Goal: Task Accomplishment & Management: Manage account settings

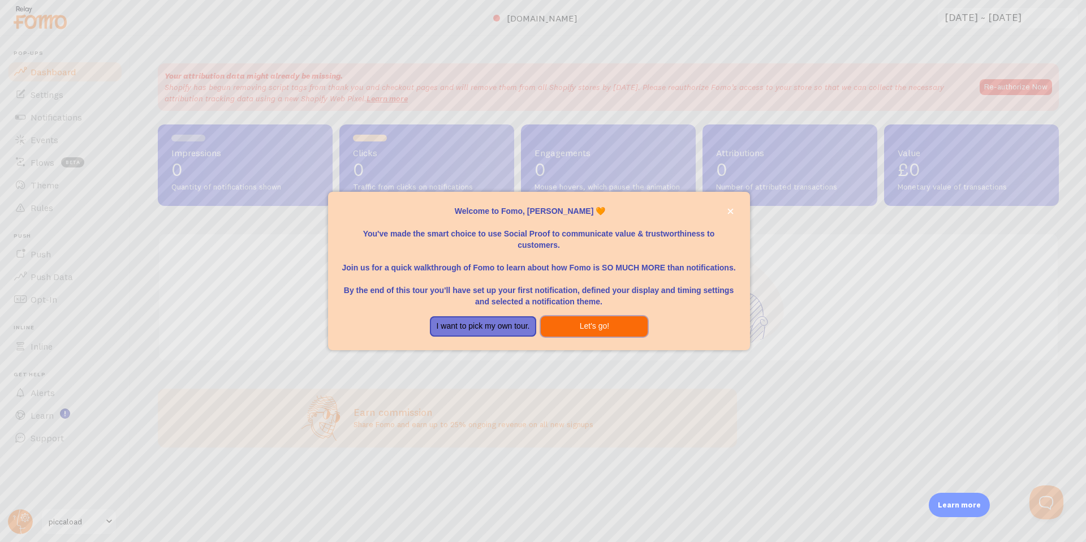
click at [561, 326] on button "Let's go!" at bounding box center [594, 326] width 107 height 20
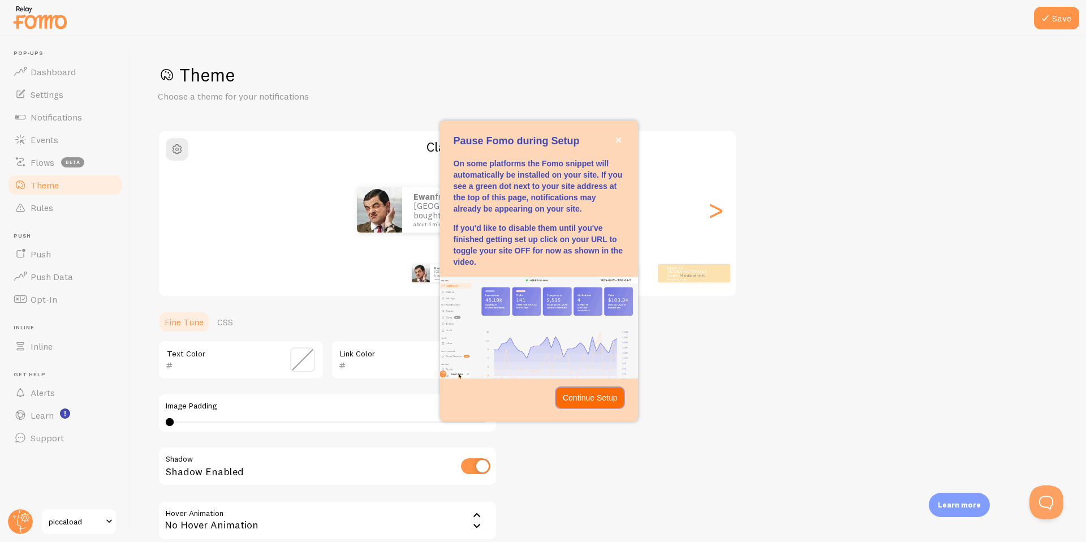
click at [587, 396] on p "Continue Setup" at bounding box center [590, 397] width 55 height 11
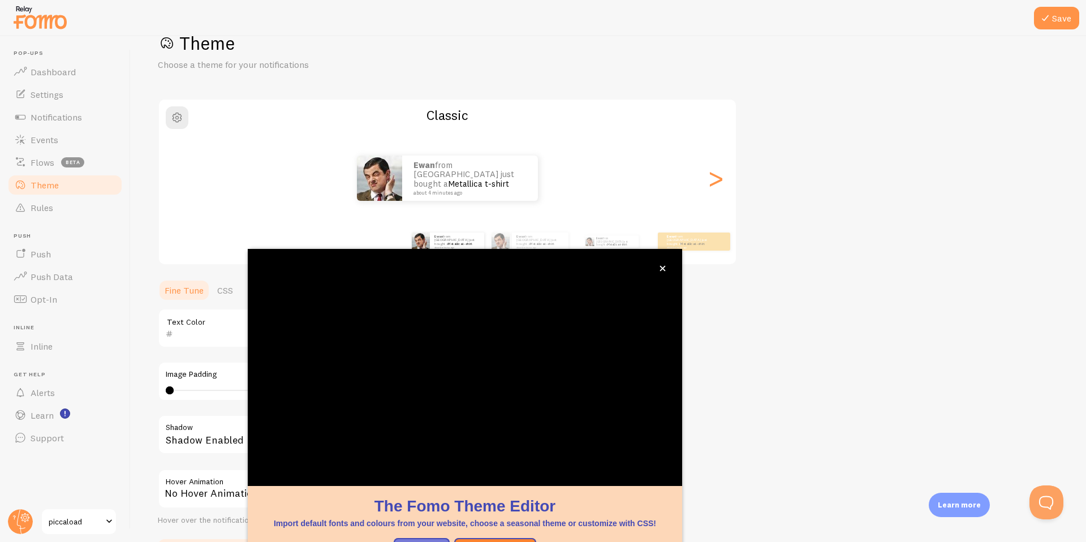
scroll to position [33, 0]
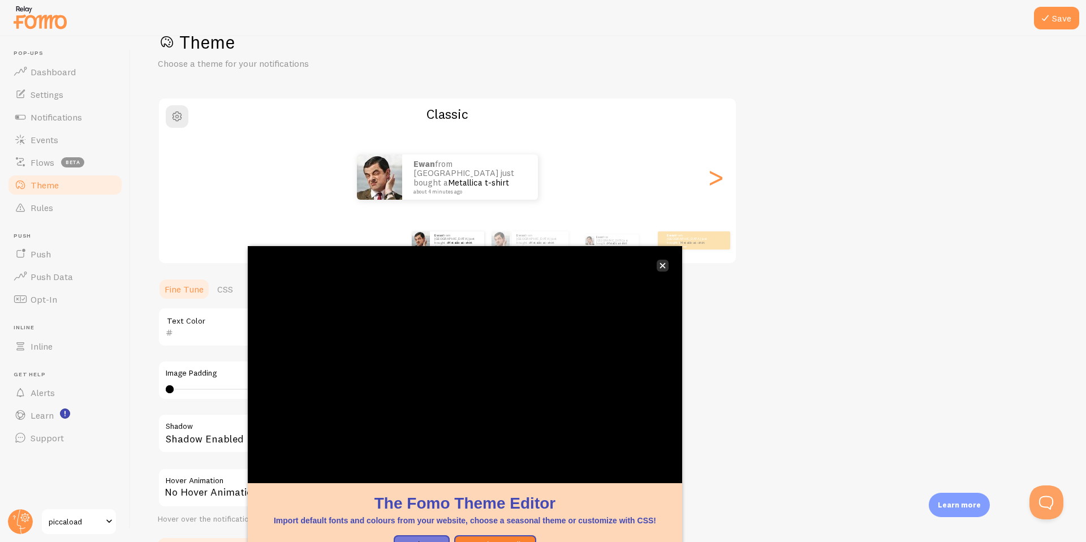
click at [665, 264] on icon "close," at bounding box center [663, 266] width 6 height 6
click at [689, 188] on div "ewan from United Kingdom just bought a Metallica t-shirt about 4 minutes ago" at bounding box center [447, 176] width 577 height 45
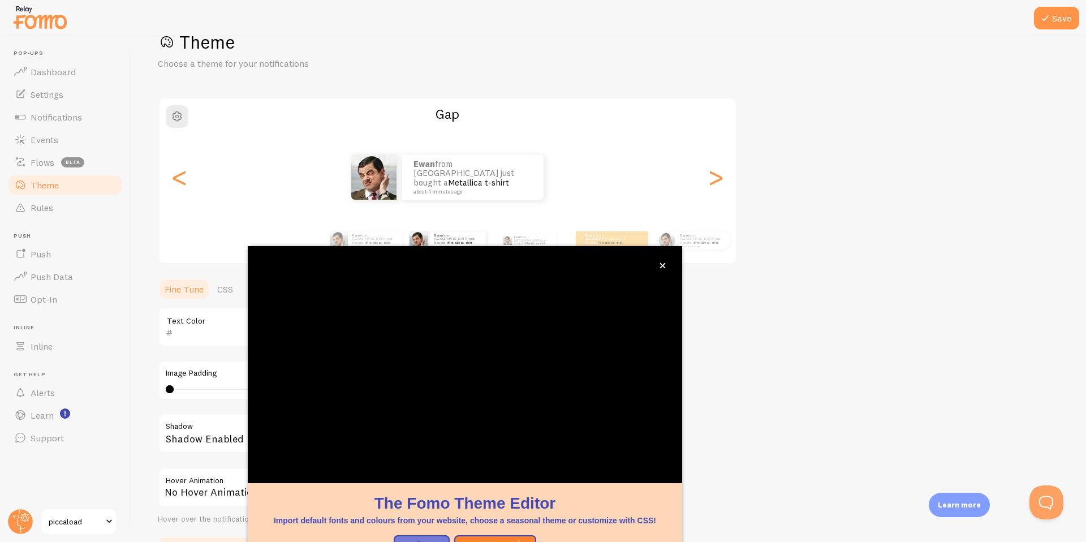
click at [691, 192] on div "ewan from United Kingdom just bought a Metallica t-shirt about 4 minutes ago" at bounding box center [447, 176] width 577 height 45
click at [661, 265] on icon "close," at bounding box center [663, 266] width 6 height 6
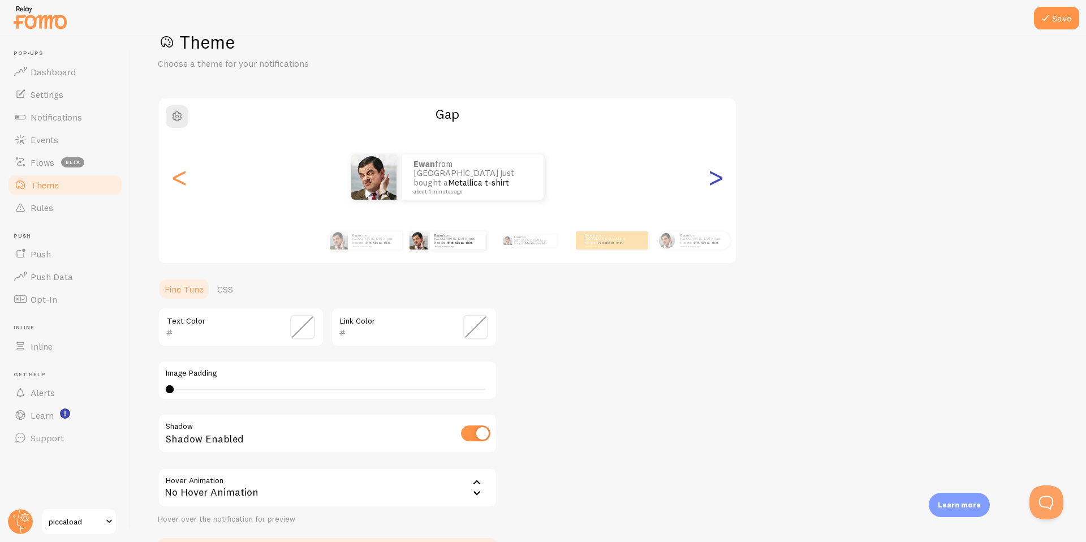
click at [711, 183] on div ">" at bounding box center [716, 176] width 14 height 81
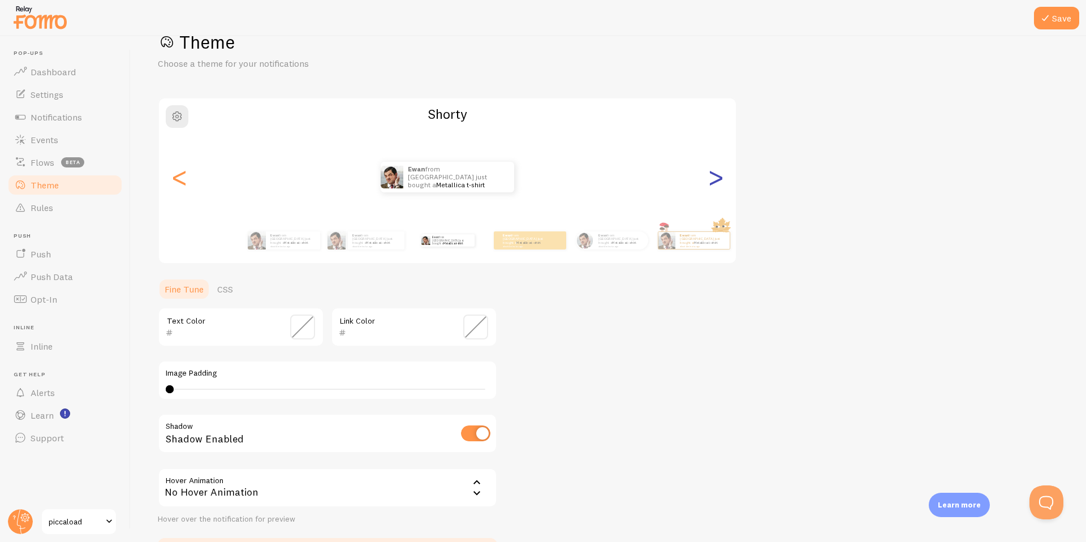
click at [711, 183] on div ">" at bounding box center [716, 176] width 14 height 81
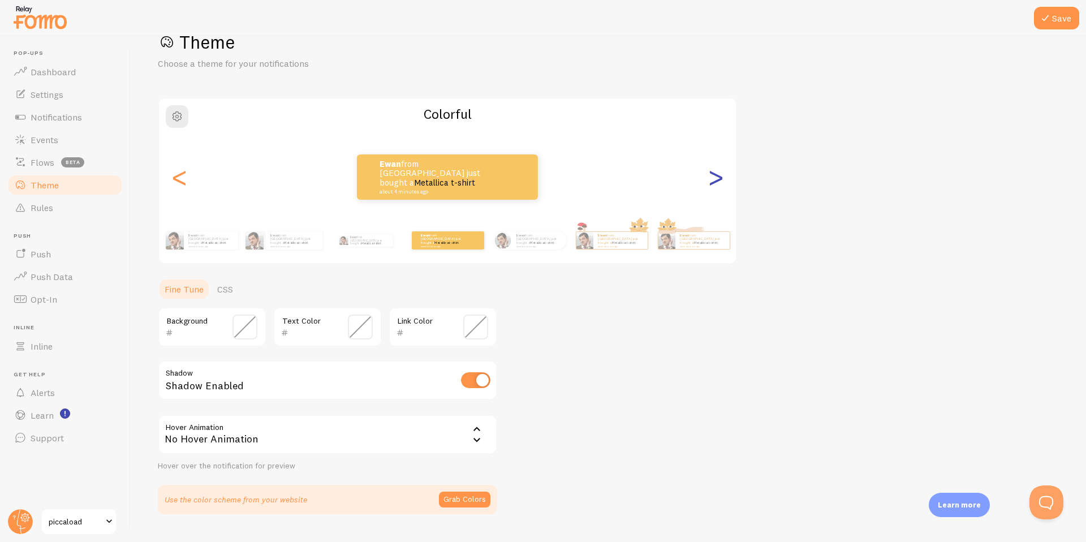
click at [711, 183] on div ">" at bounding box center [716, 176] width 14 height 81
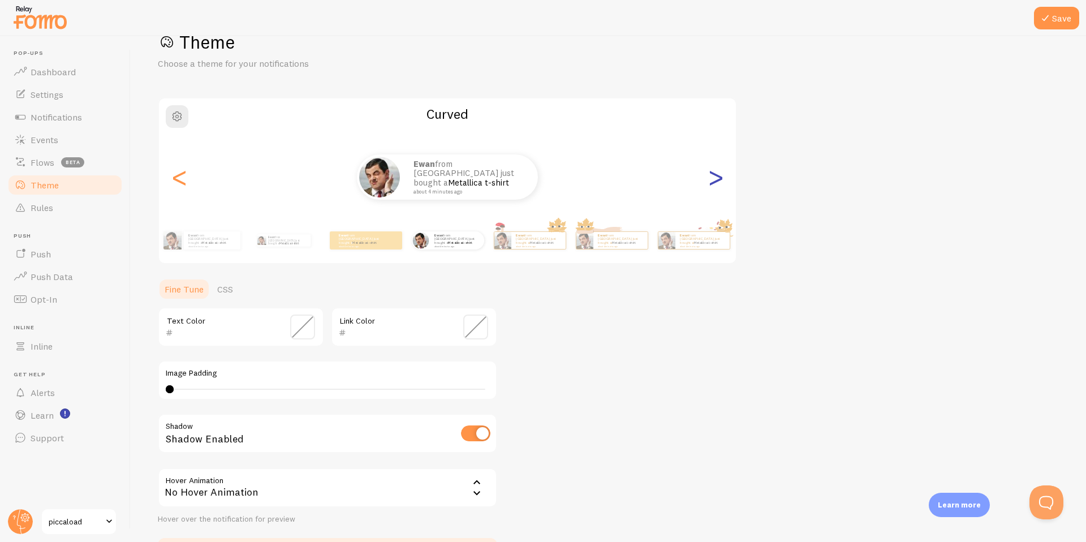
click at [711, 183] on div ">" at bounding box center [716, 176] width 14 height 81
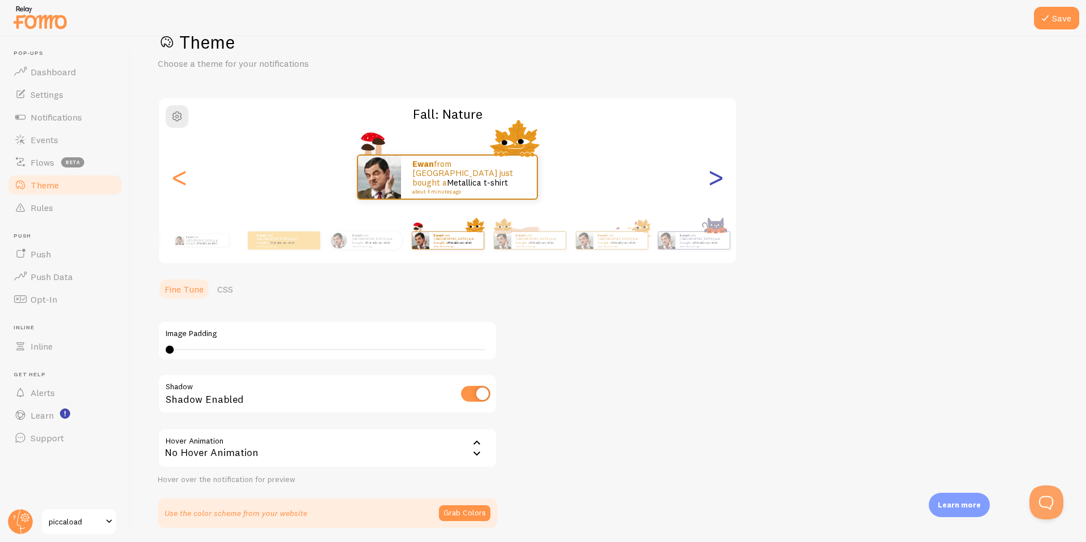
type input "0"
click at [711, 183] on div ">" at bounding box center [716, 176] width 14 height 81
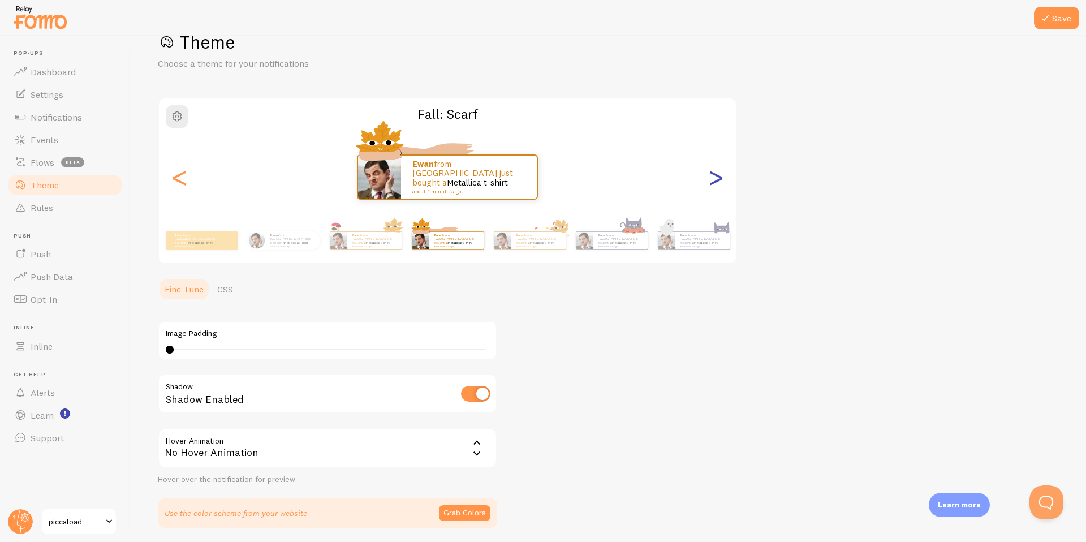
click at [711, 183] on div ">" at bounding box center [716, 176] width 14 height 81
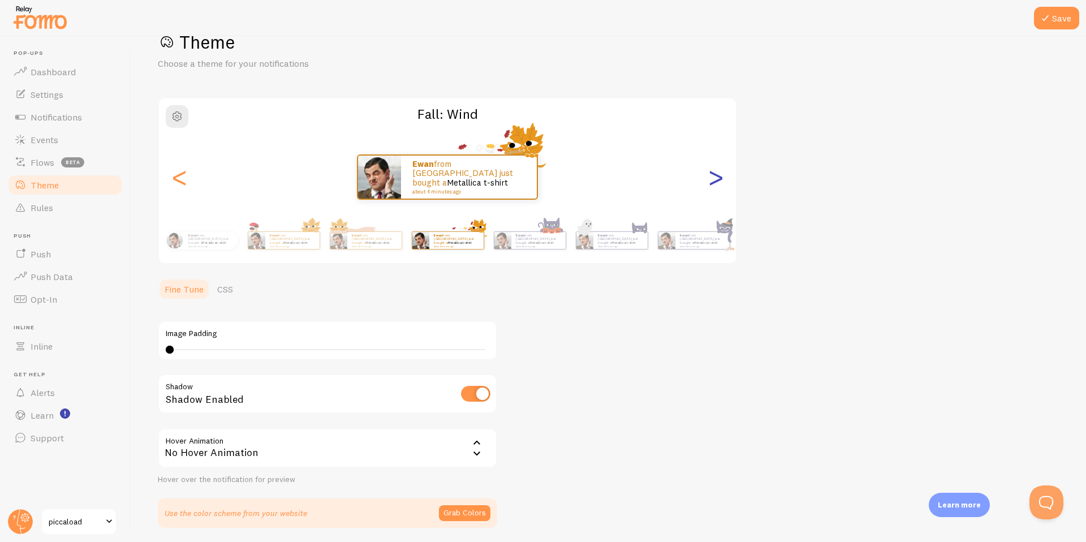
click at [711, 183] on div ">" at bounding box center [716, 176] width 14 height 81
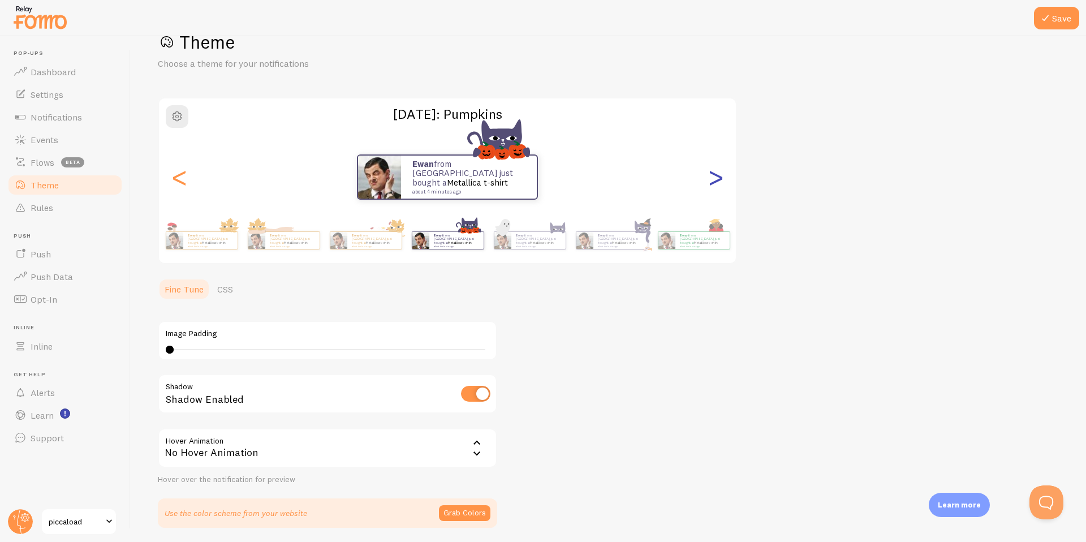
click at [711, 183] on div ">" at bounding box center [716, 176] width 14 height 81
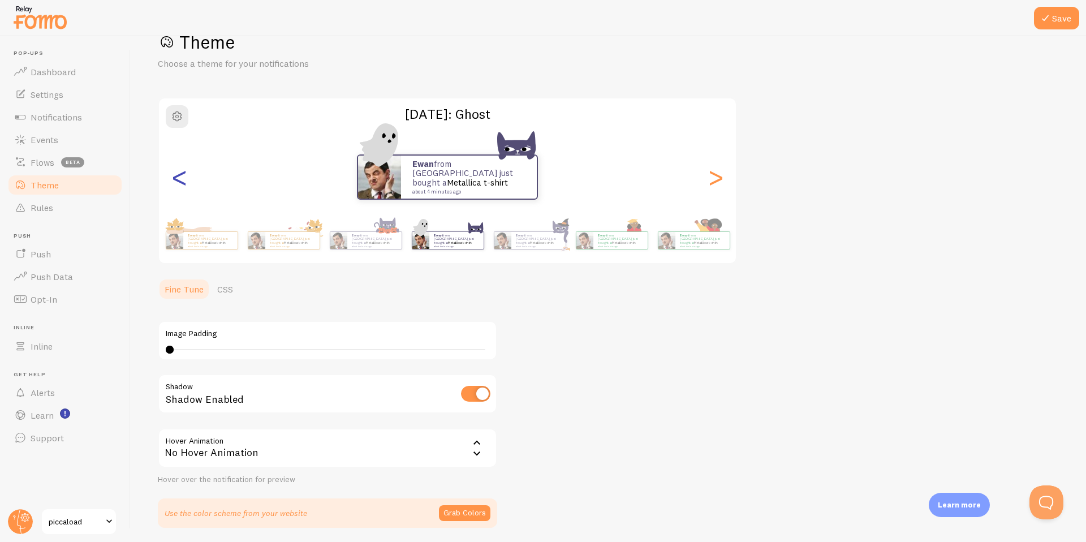
click at [180, 188] on div "<" at bounding box center [180, 176] width 14 height 81
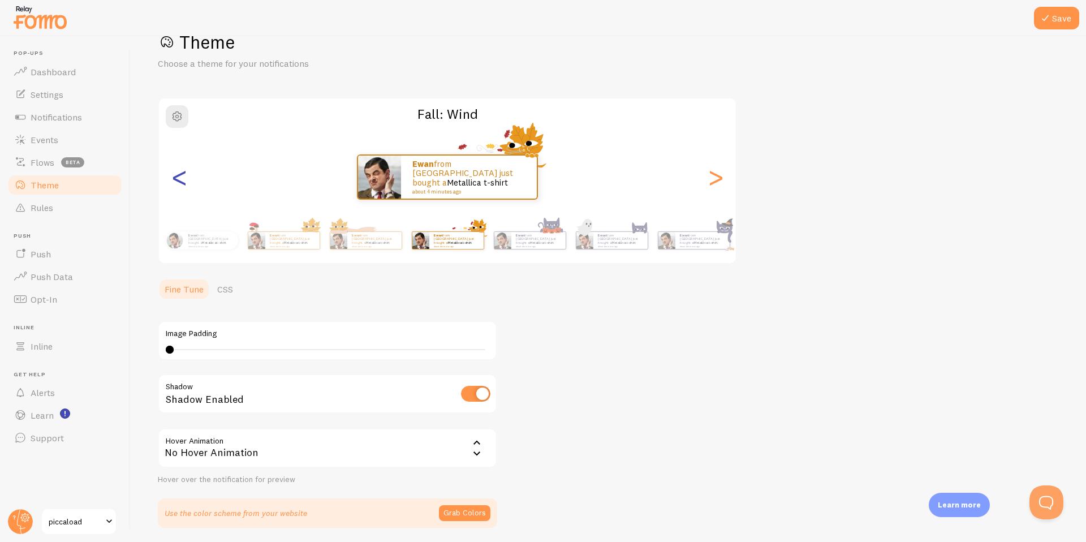
click at [180, 188] on div "<" at bounding box center [180, 176] width 14 height 81
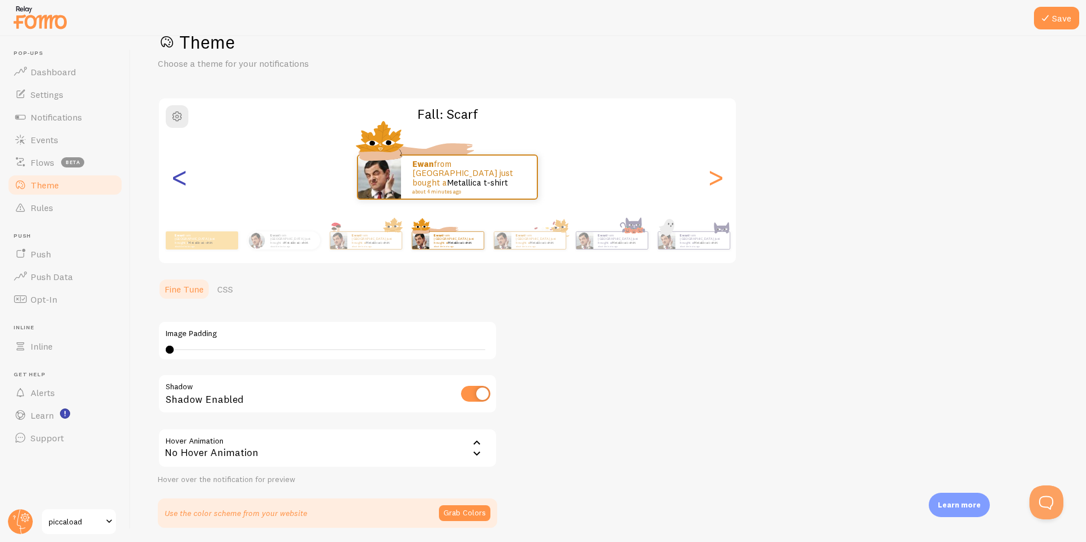
click at [180, 188] on div "<" at bounding box center [180, 176] width 14 height 81
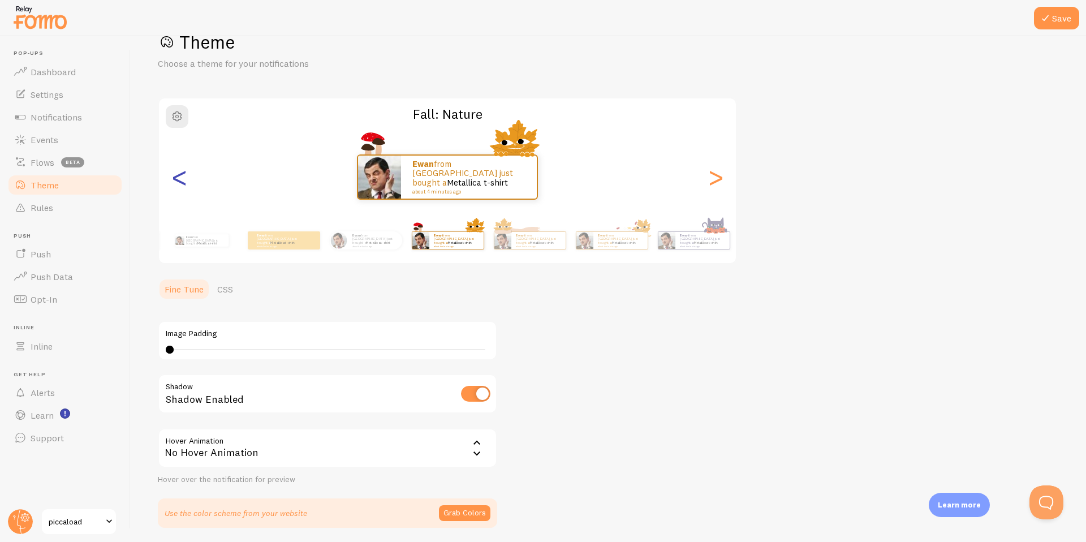
click at [180, 188] on div "<" at bounding box center [180, 176] width 14 height 81
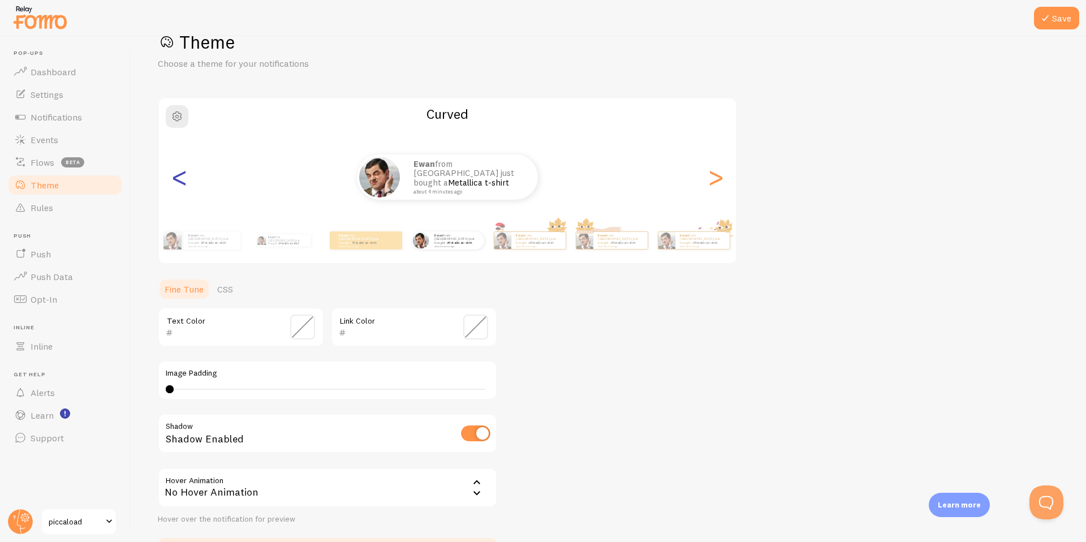
click at [180, 188] on div "<" at bounding box center [180, 176] width 14 height 81
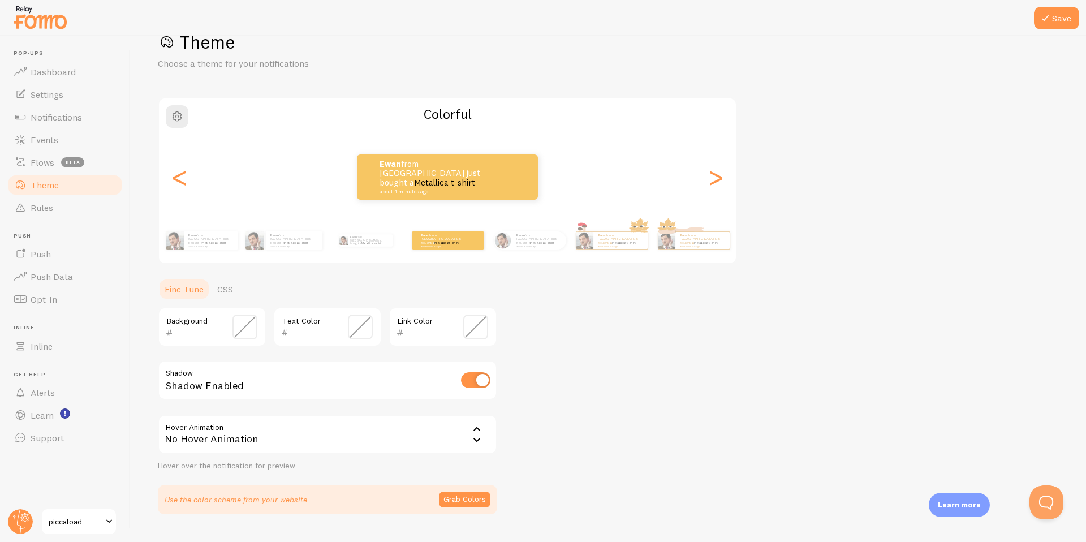
scroll to position [59, 0]
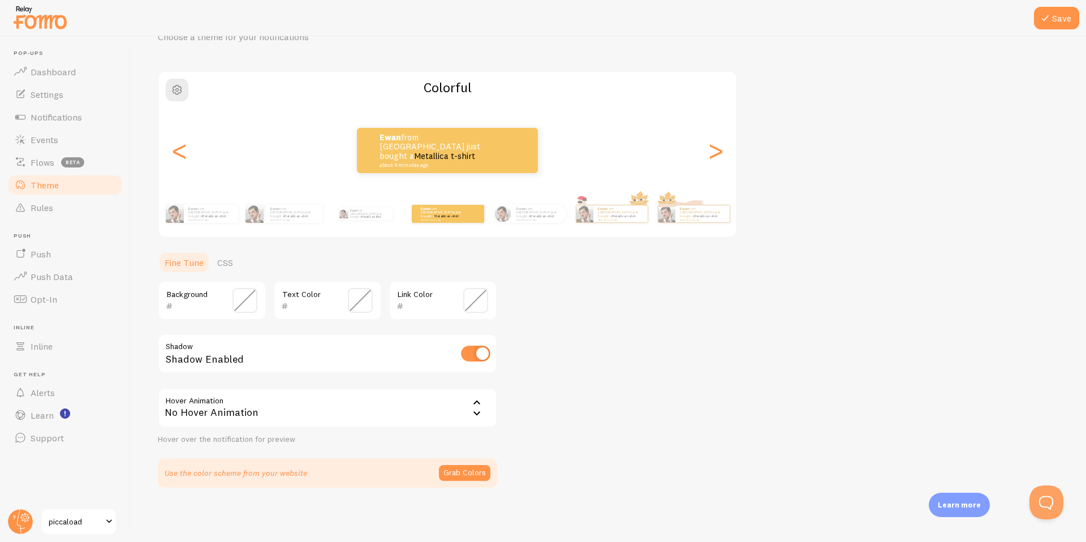
click at [235, 300] on span at bounding box center [245, 300] width 25 height 25
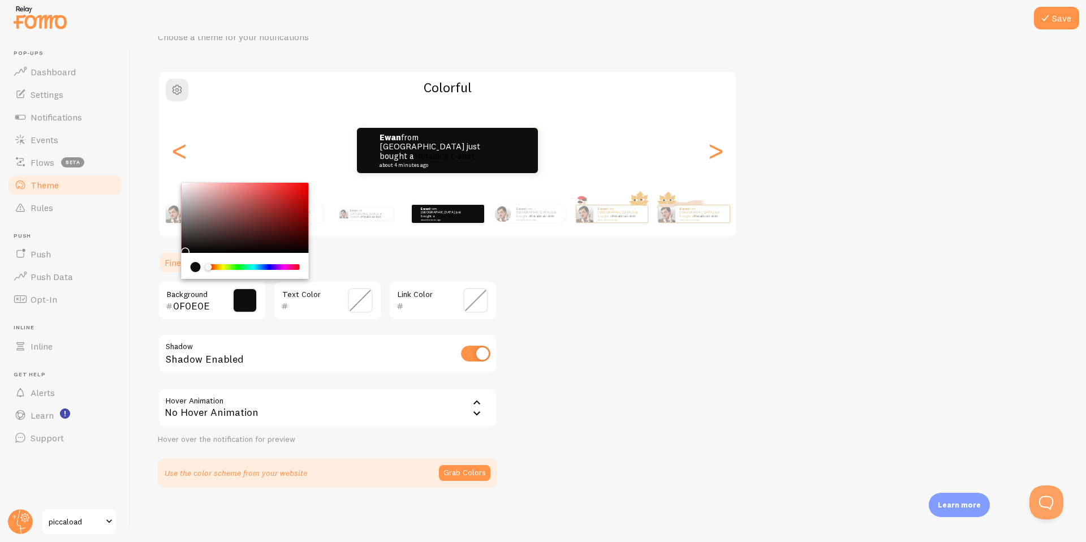
type input "000000"
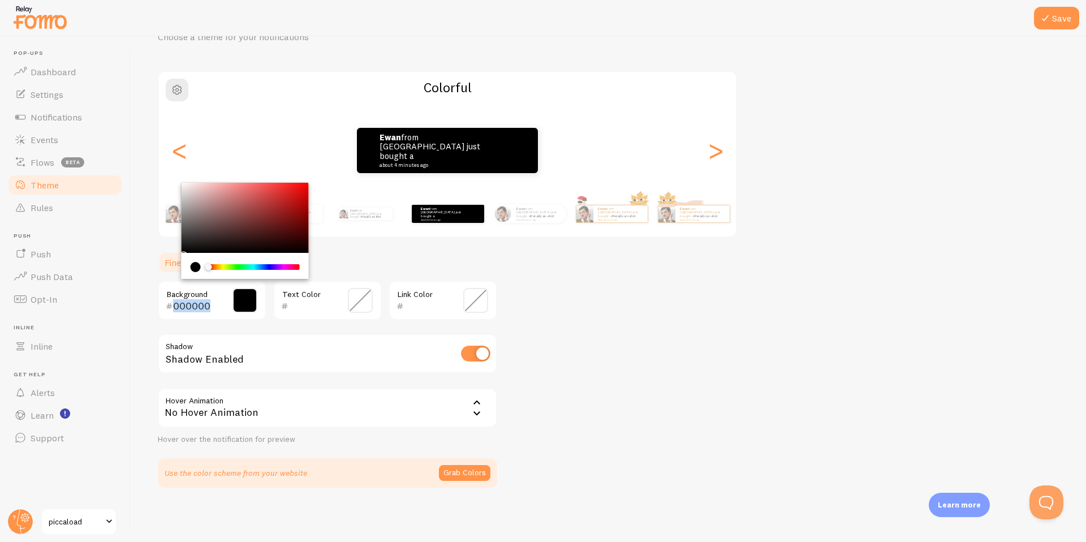
drag, startPoint x: 188, startPoint y: 242, endPoint x: 170, endPoint y: 260, distance: 25.6
click at [170, 260] on section "Fine Tune CSS 000000 Background Text Color Link Color Shadow Shadow Enabled Hov…" at bounding box center [327, 369] width 339 height 236
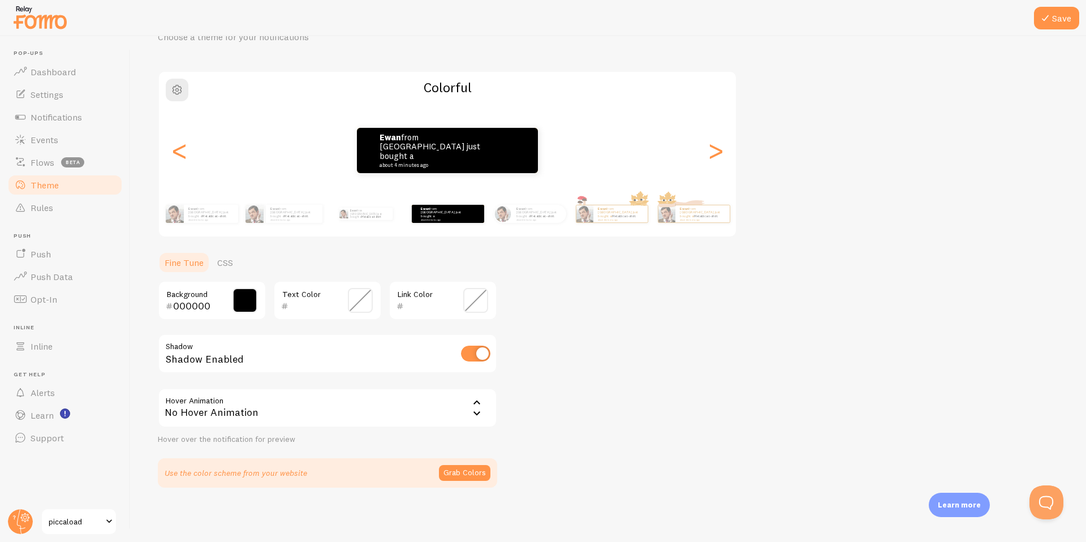
click at [362, 302] on span at bounding box center [360, 300] width 25 height 25
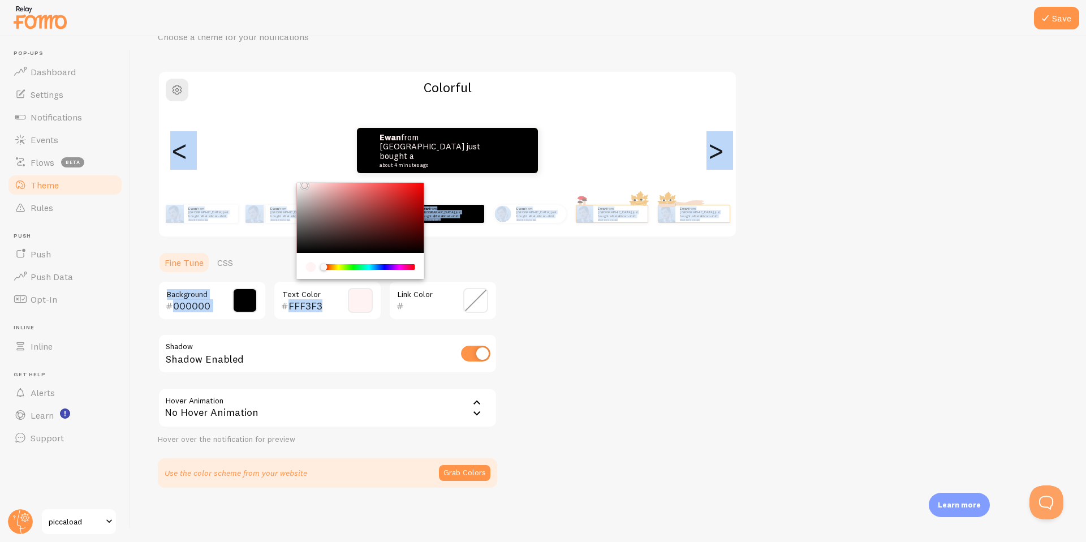
drag, startPoint x: 332, startPoint y: 224, endPoint x: 303, endPoint y: 164, distance: 67.1
click at [303, 164] on div "Theme Choose a theme for your notifications Colorful ewan from United Kingdom j…" at bounding box center [608, 246] width 901 height 484
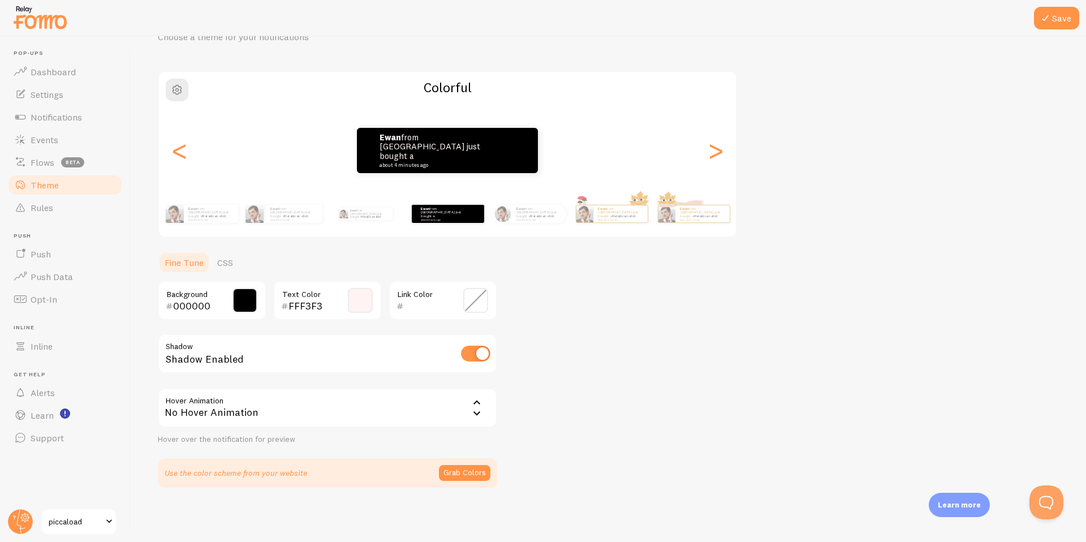
click at [564, 275] on div "Theme Choose a theme for your notifications Colorful ewan from United Kingdom j…" at bounding box center [608, 246] width 901 height 484
click at [368, 304] on span at bounding box center [360, 300] width 25 height 25
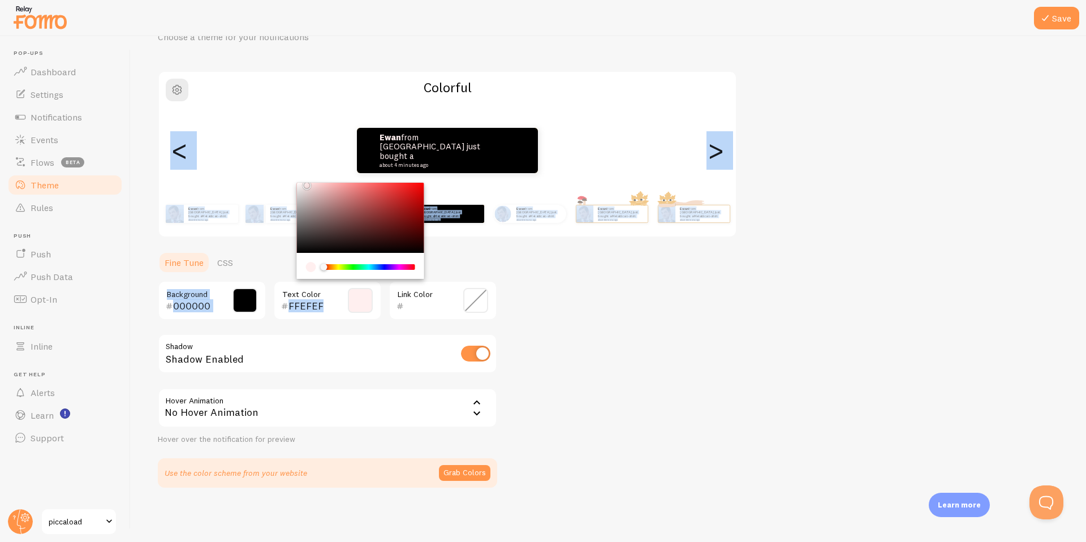
type input "FFFFFF"
drag, startPoint x: 324, startPoint y: 220, endPoint x: 283, endPoint y: 168, distance: 66.0
click at [283, 168] on div "Theme Choose a theme for your notifications Colorful ewan from United Kingdom j…" at bounding box center [608, 246] width 901 height 484
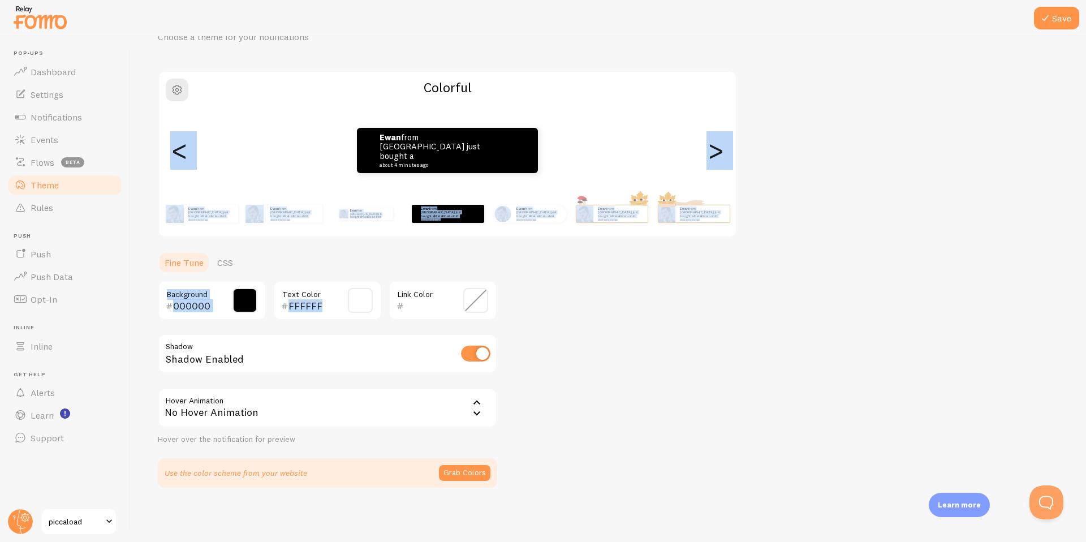
click at [248, 303] on span at bounding box center [245, 300] width 25 height 25
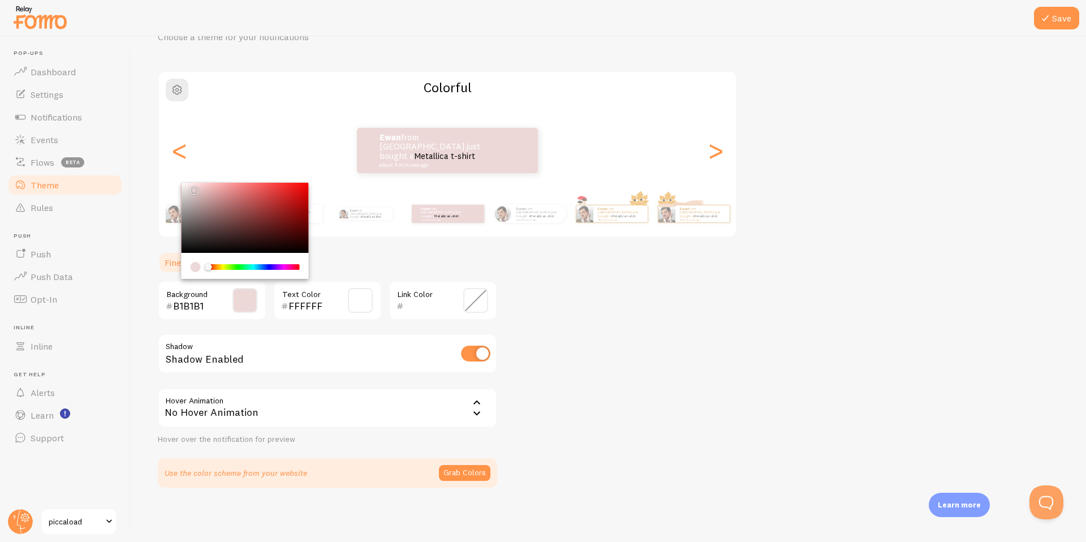
type input "000000"
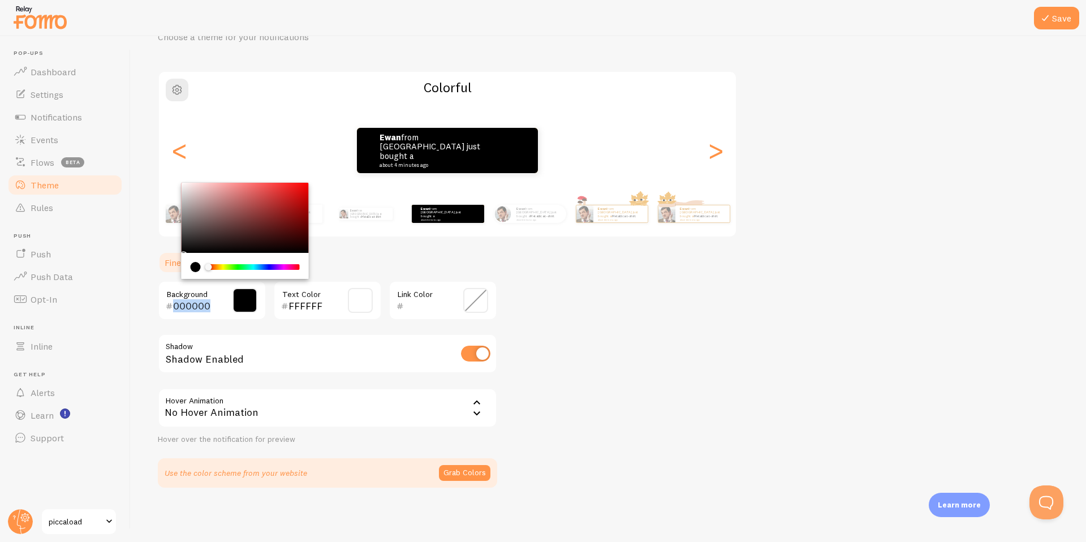
drag, startPoint x: 253, startPoint y: 223, endPoint x: 152, endPoint y: 305, distance: 130.0
click at [152, 306] on div "Save Theme Choose a theme for your notifications Colorful ewan from United King…" at bounding box center [609, 289] width 956 height 506
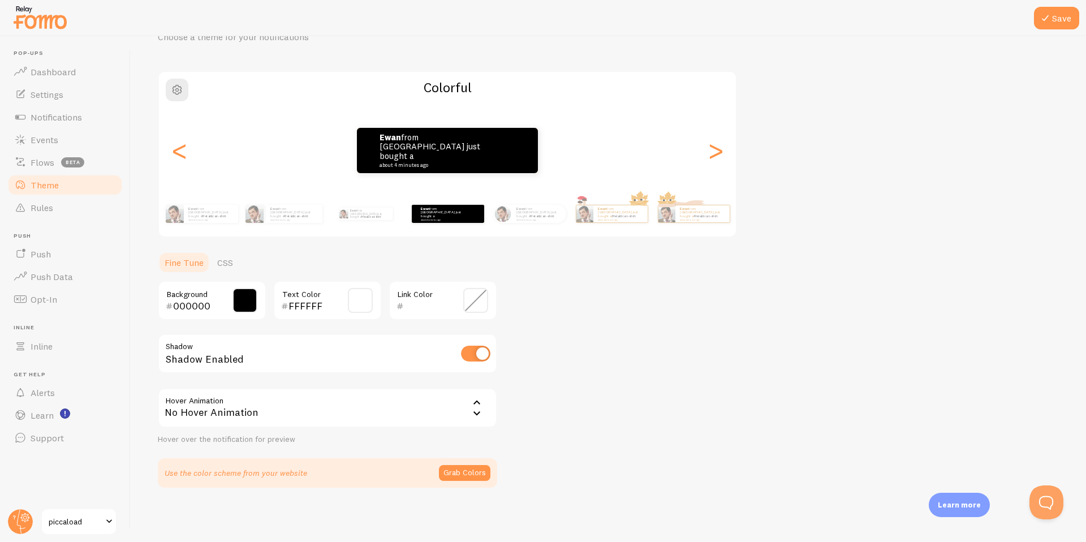
click at [474, 300] on span at bounding box center [475, 300] width 25 height 25
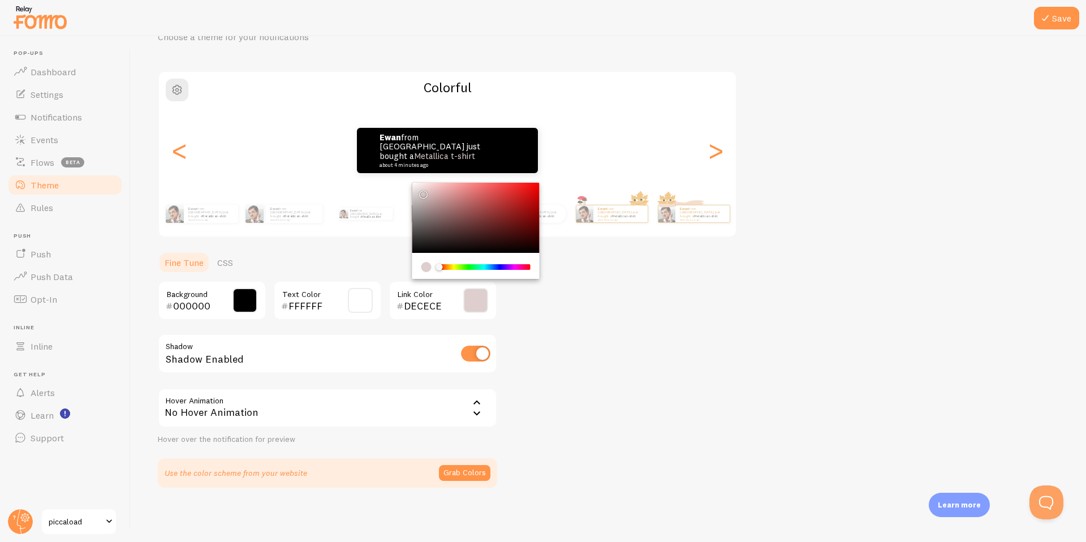
type input "FFFFFF"
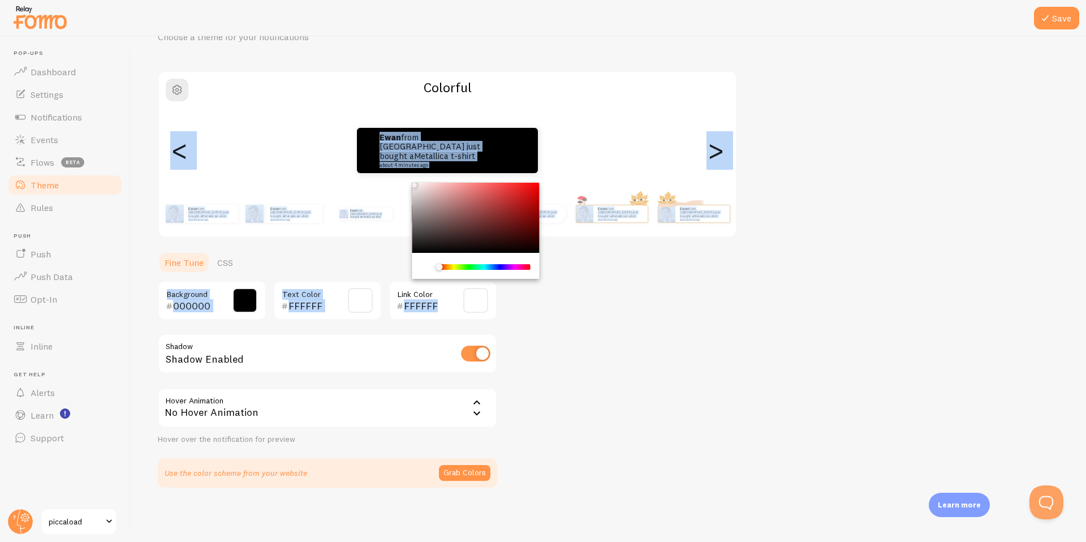
drag, startPoint x: 423, startPoint y: 216, endPoint x: 406, endPoint y: 179, distance: 40.2
click at [406, 179] on div "Theme Choose a theme for your notifications Colorful ewan from United Kingdom j…" at bounding box center [608, 246] width 901 height 484
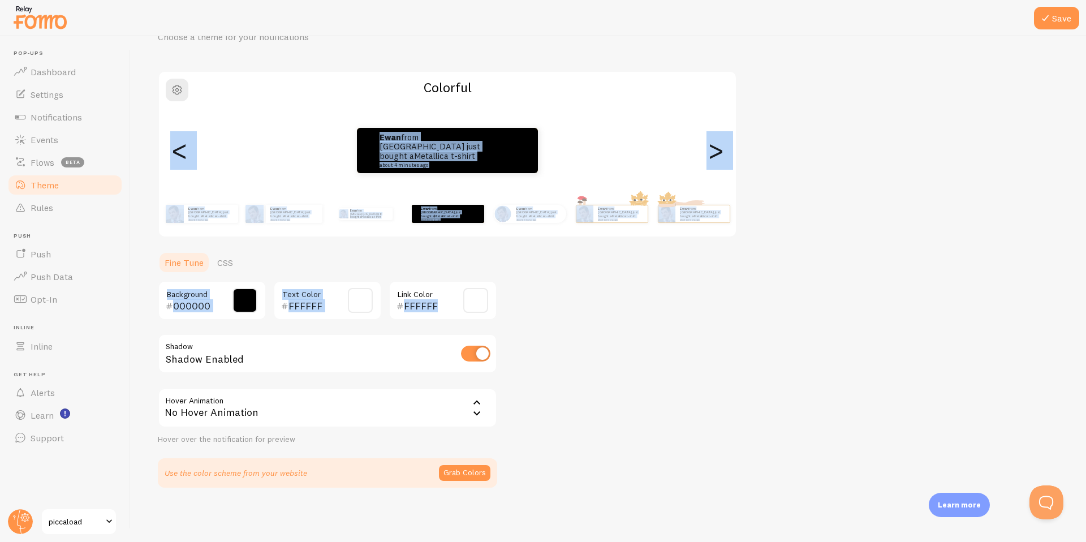
click at [587, 285] on div "Theme Choose a theme for your notifications Colorful ewan from United Kingdom j…" at bounding box center [608, 246] width 901 height 484
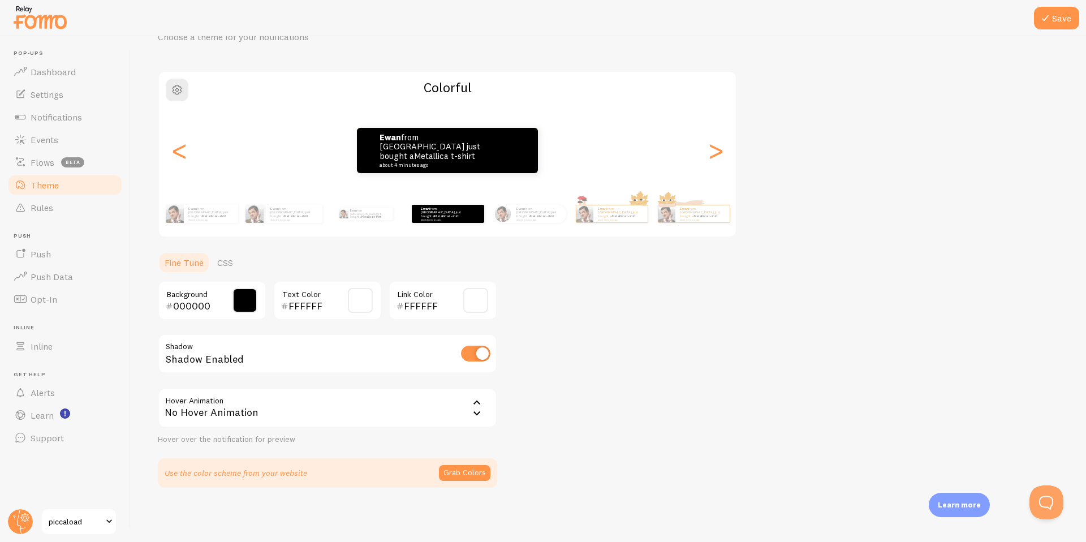
click at [473, 348] on input "checkbox" at bounding box center [475, 354] width 29 height 16
click at [474, 350] on input "checkbox" at bounding box center [475, 354] width 29 height 16
checkbox input "true"
click at [471, 407] on icon at bounding box center [477, 403] width 14 height 14
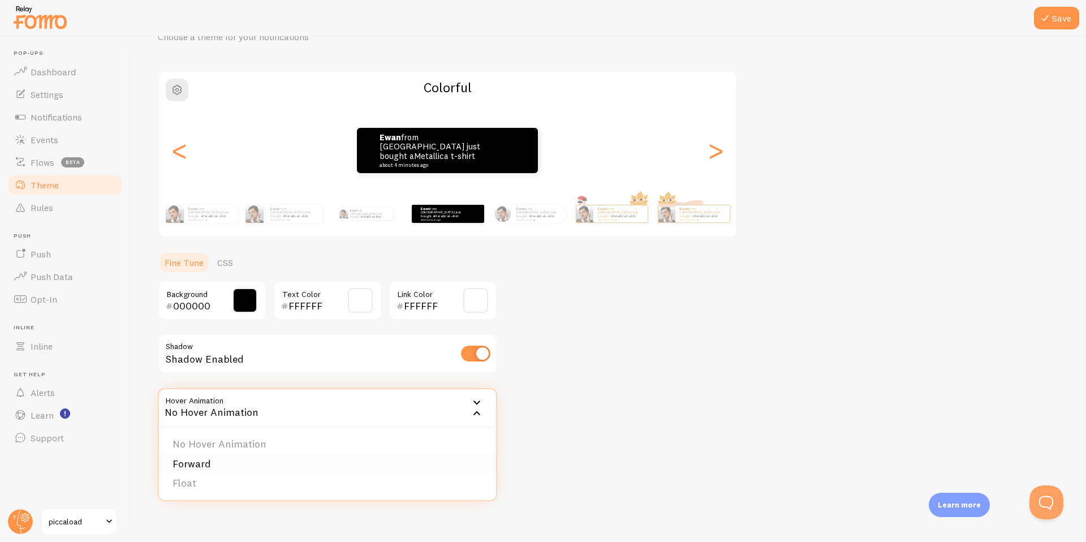
click at [257, 457] on li "Forward" at bounding box center [327, 464] width 337 height 20
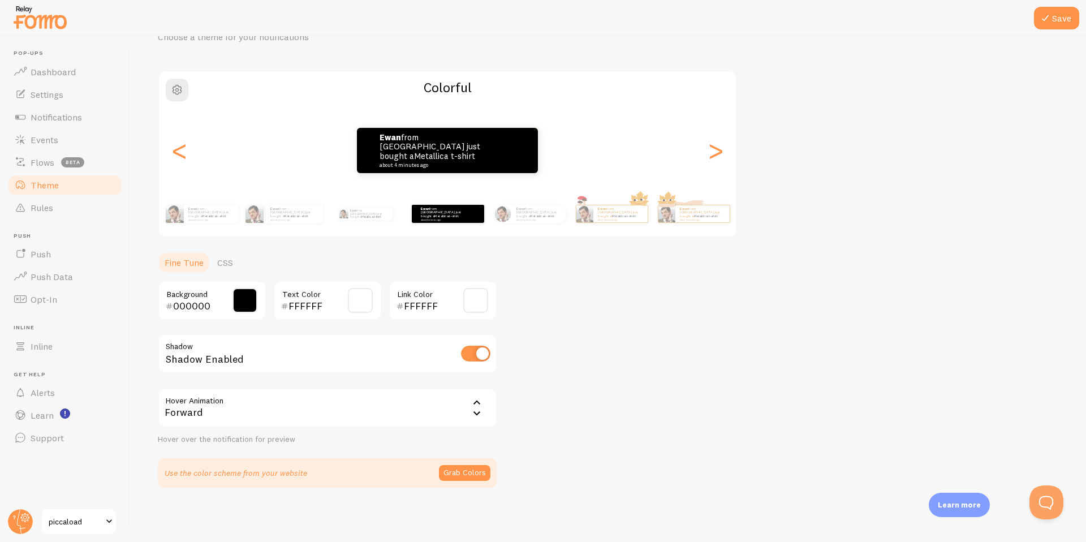
click at [351, 402] on div "Forward" at bounding box center [327, 408] width 339 height 40
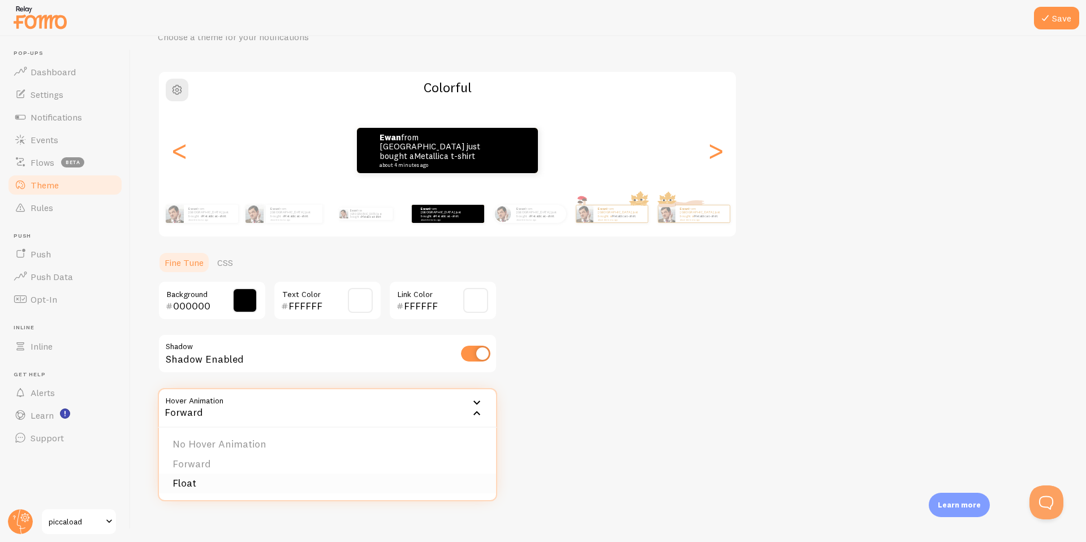
click at [214, 486] on li "Float" at bounding box center [327, 484] width 337 height 20
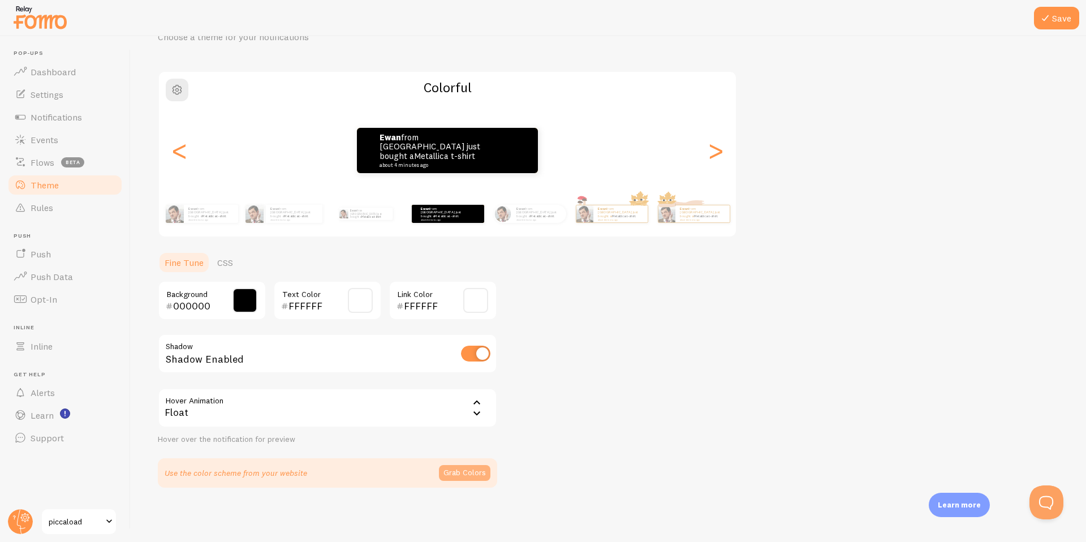
click at [467, 471] on button "Grab Colors" at bounding box center [464, 473] width 51 height 16
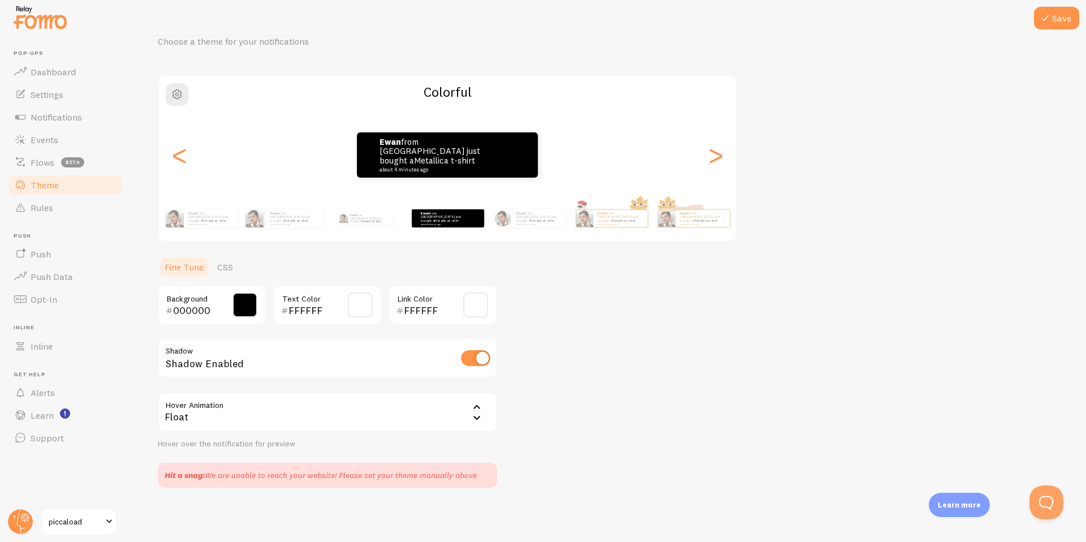
scroll to position [55, 0]
click at [556, 457] on div "Theme Choose a theme for your notifications Colorful ewan from United Kingdom j…" at bounding box center [608, 247] width 901 height 479
click at [1061, 19] on button "Save" at bounding box center [1056, 18] width 45 height 23
click at [48, 76] on span "Dashboard" at bounding box center [53, 71] width 45 height 11
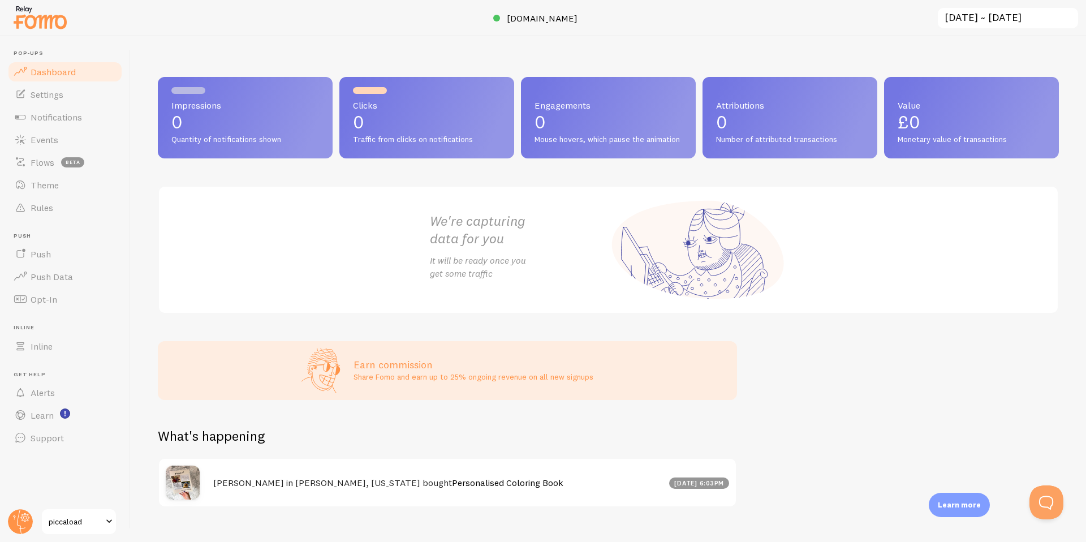
scroll to position [20, 0]
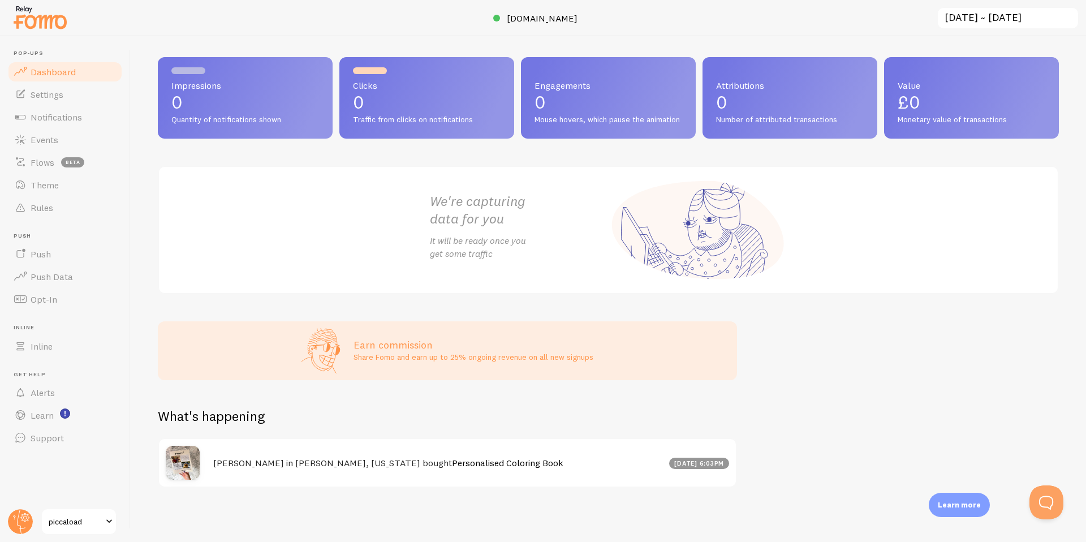
click at [583, 463] on h4 "Ewan in Tipton, Missouri bought Personalised Coloring Book" at bounding box center [437, 463] width 449 height 12
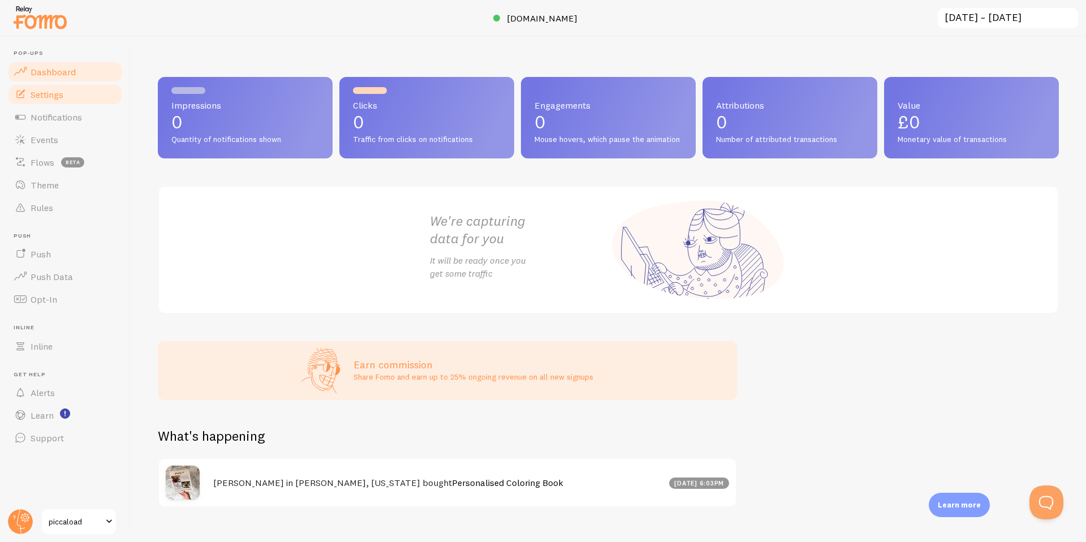
click at [59, 96] on span "Settings" at bounding box center [47, 94] width 33 height 11
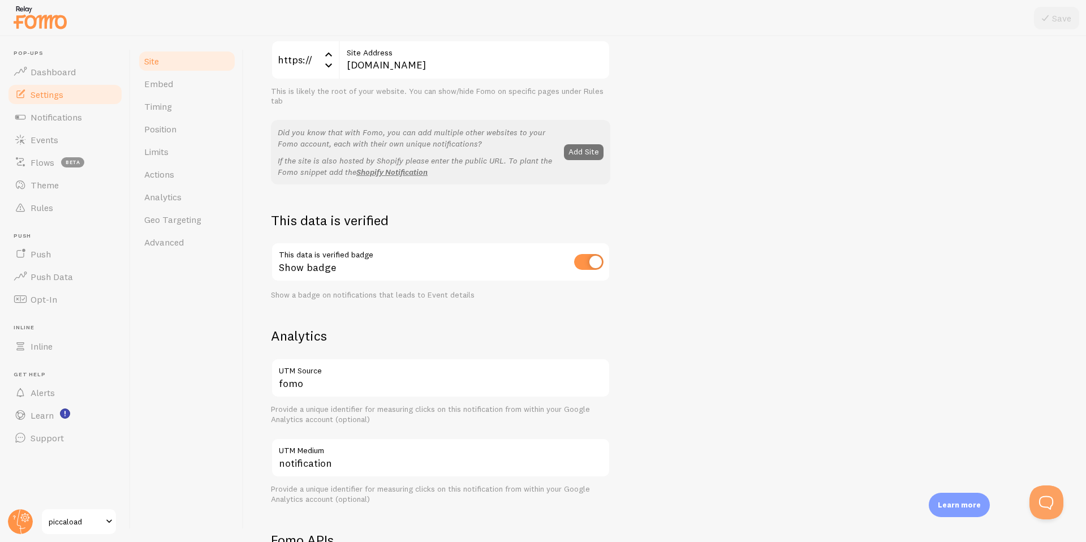
scroll to position [62, 0]
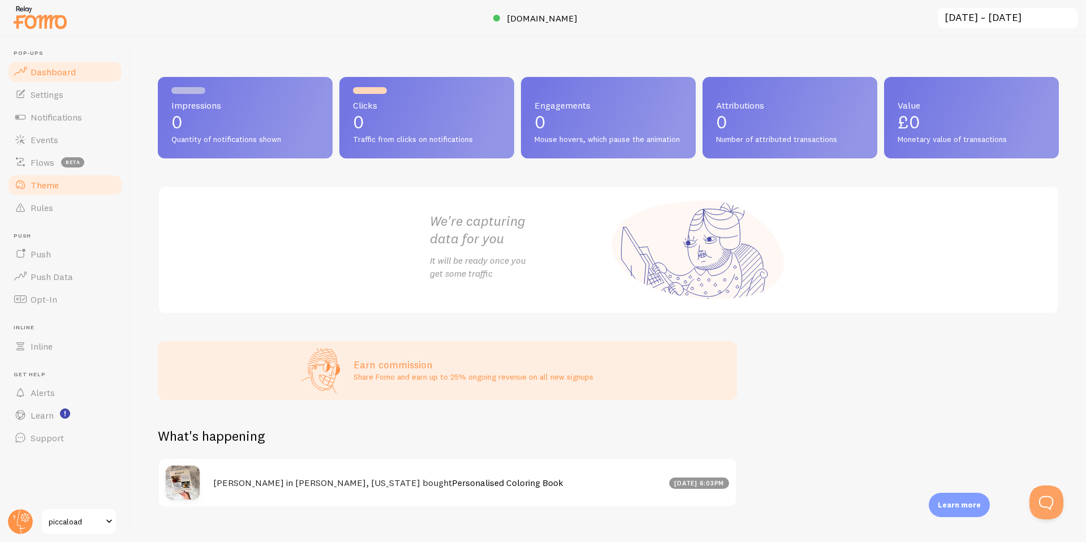
click at [55, 189] on span "Theme" at bounding box center [45, 184] width 28 height 11
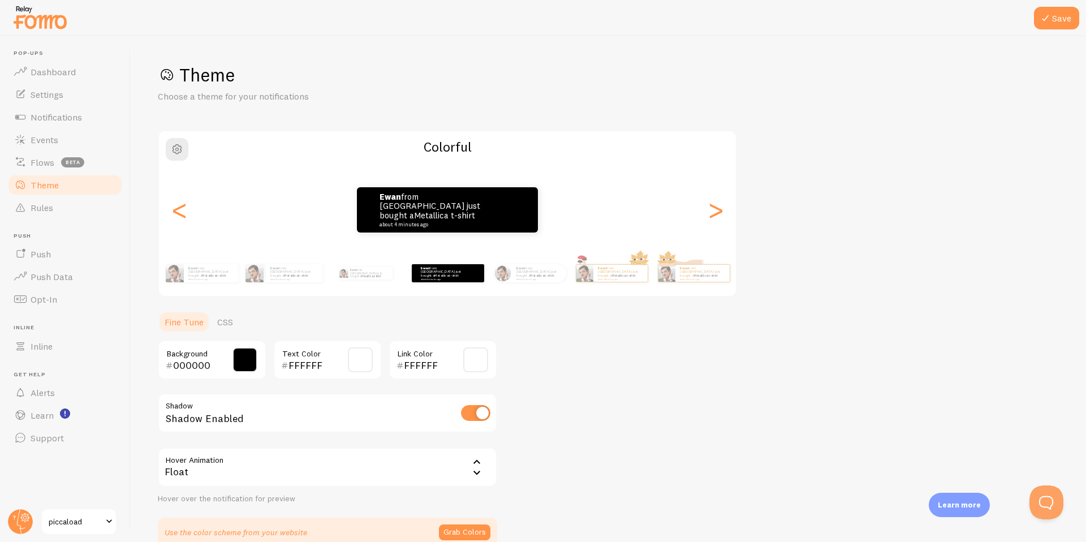
scroll to position [59, 0]
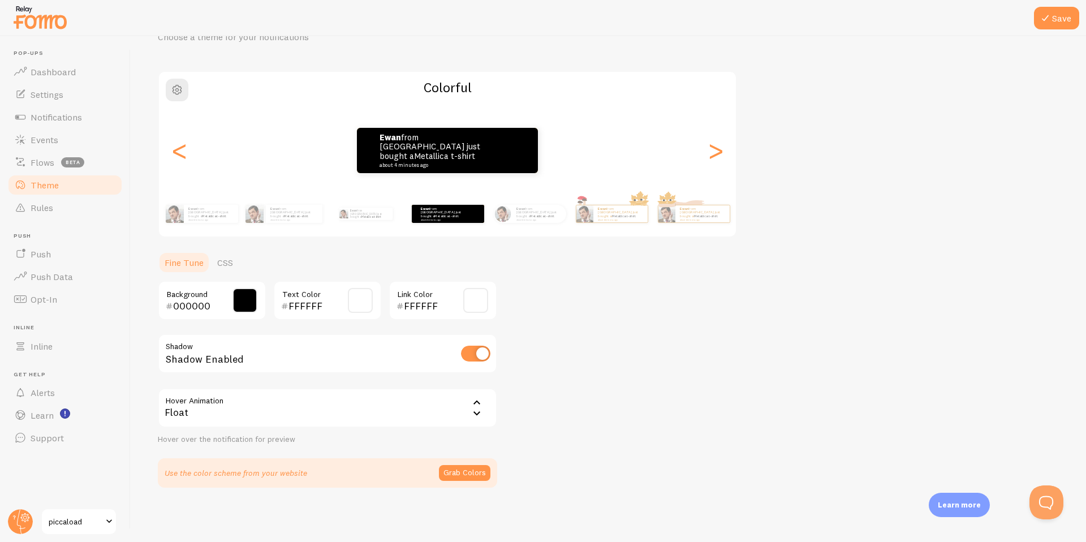
click at [526, 461] on div "Theme Choose a theme for your notifications Colorful ewan from United Kingdom j…" at bounding box center [608, 246] width 901 height 484
click at [54, 70] on span "Dashboard" at bounding box center [53, 71] width 45 height 11
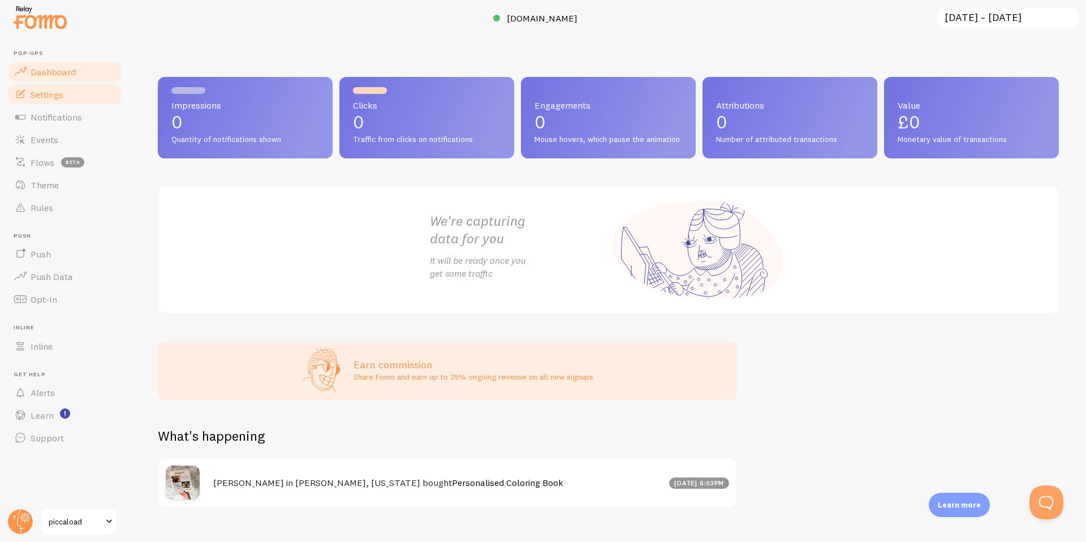
click at [61, 89] on span "Settings" at bounding box center [47, 94] width 33 height 11
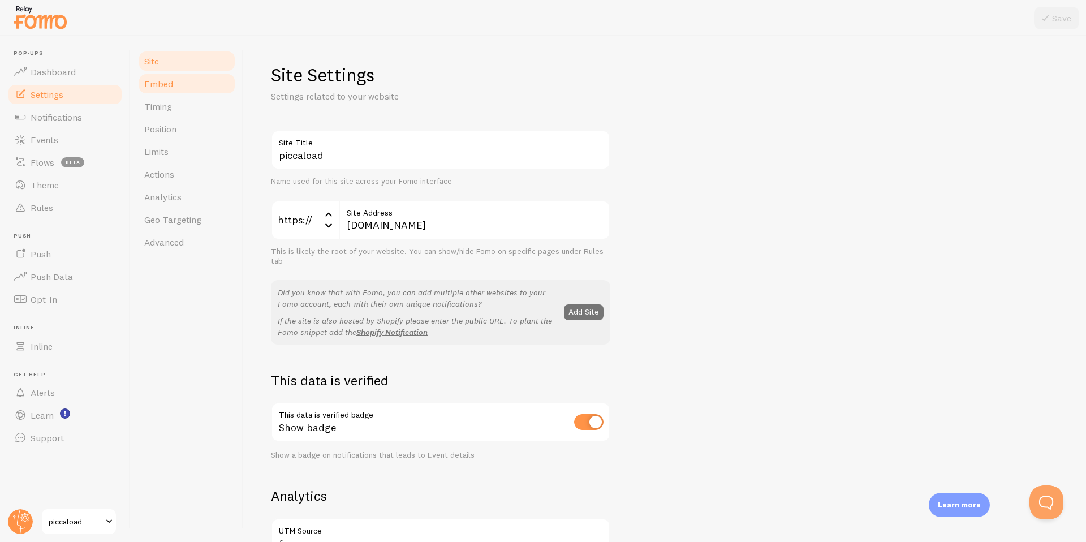
click at [200, 87] on link "Embed" at bounding box center [186, 83] width 99 height 23
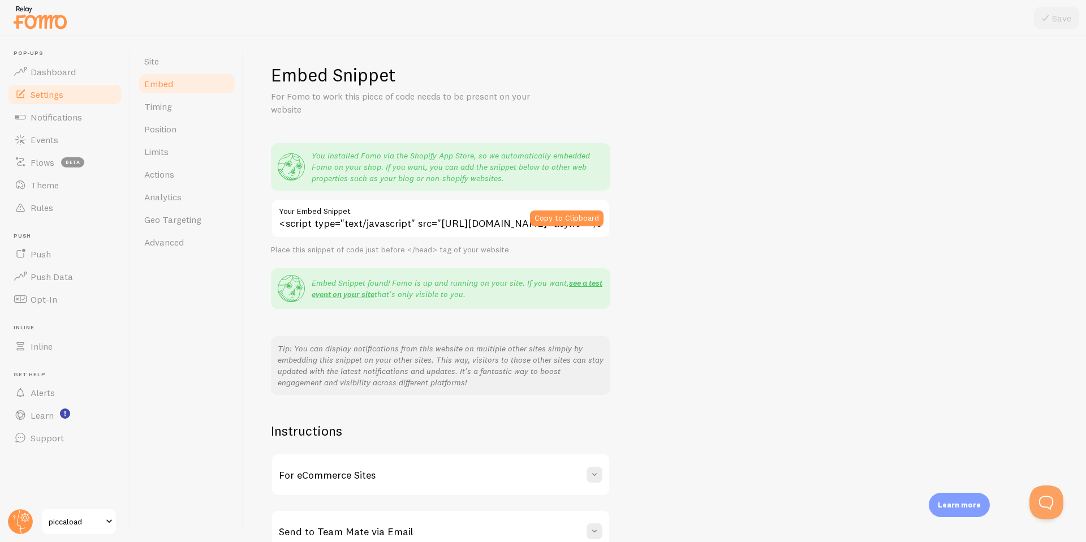
click at [655, 231] on div "Embed Snippet For Fomo to work this piece of code needs to be present on your w…" at bounding box center [665, 307] width 788 height 489
click at [167, 106] on span "Timing" at bounding box center [158, 106] width 28 height 11
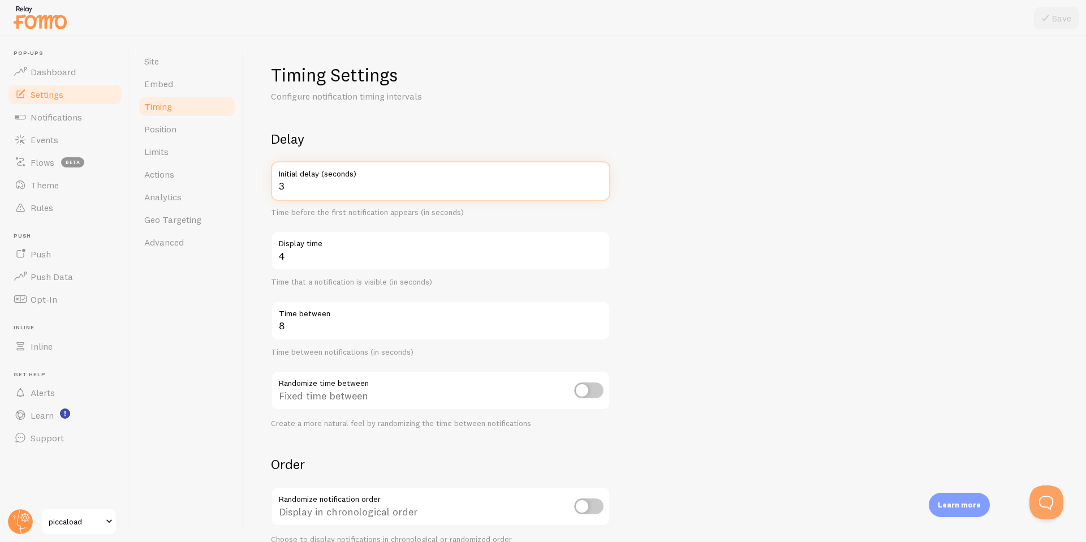
click at [361, 184] on input "3" at bounding box center [440, 181] width 339 height 40
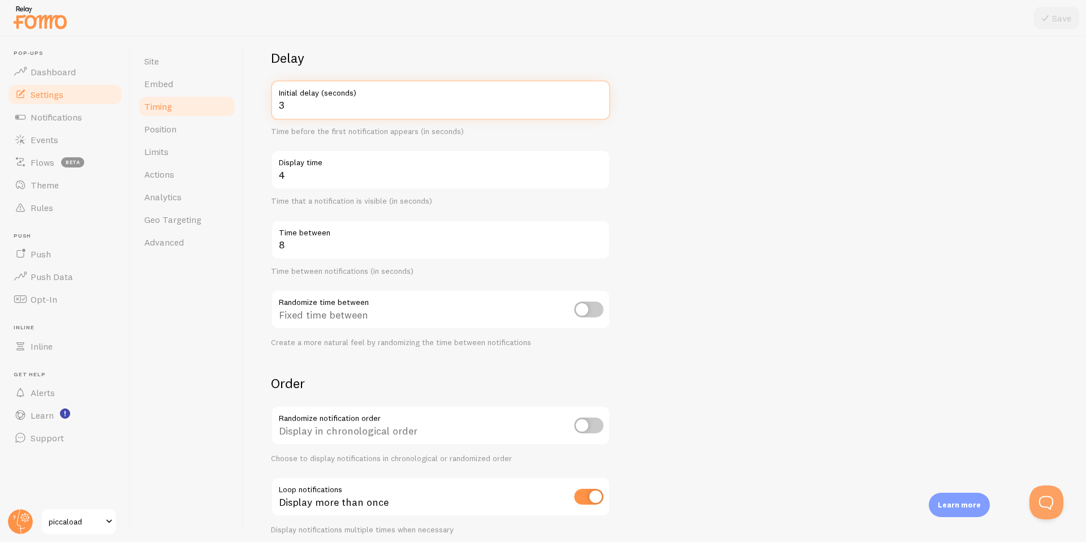
scroll to position [128, 0]
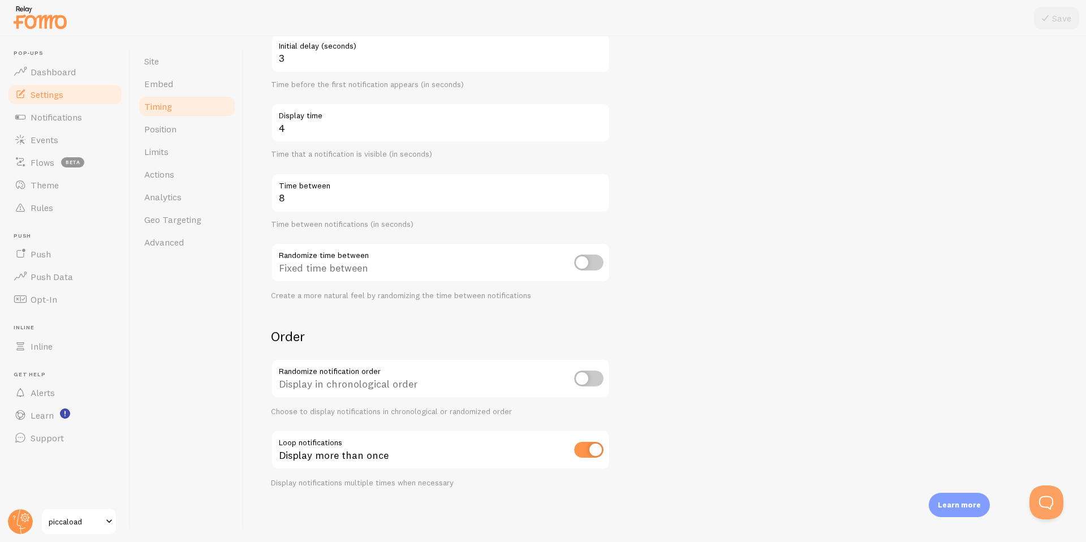
click at [589, 381] on input "checkbox" at bounding box center [588, 379] width 29 height 16
checkbox input "false"
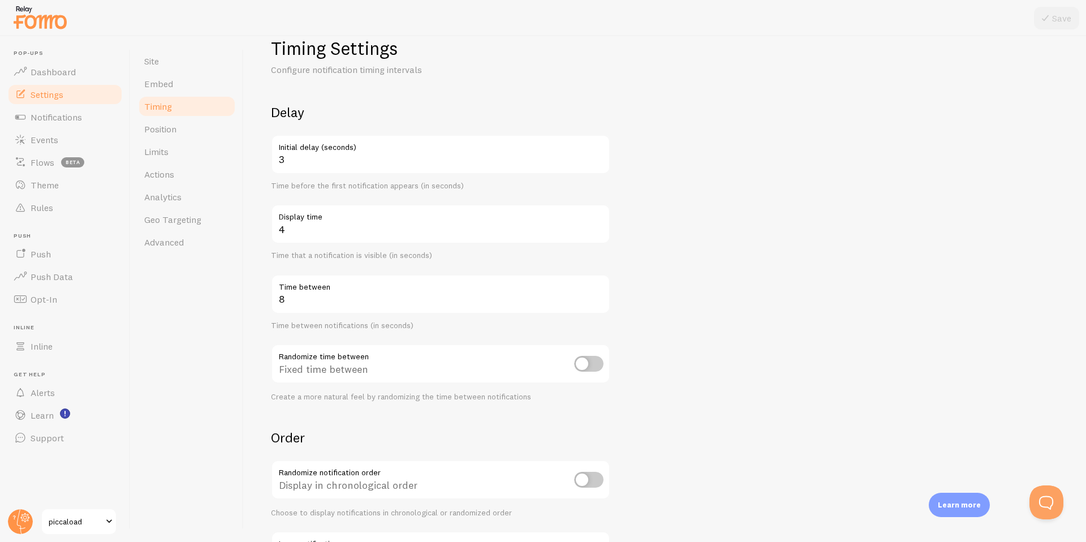
scroll to position [0, 0]
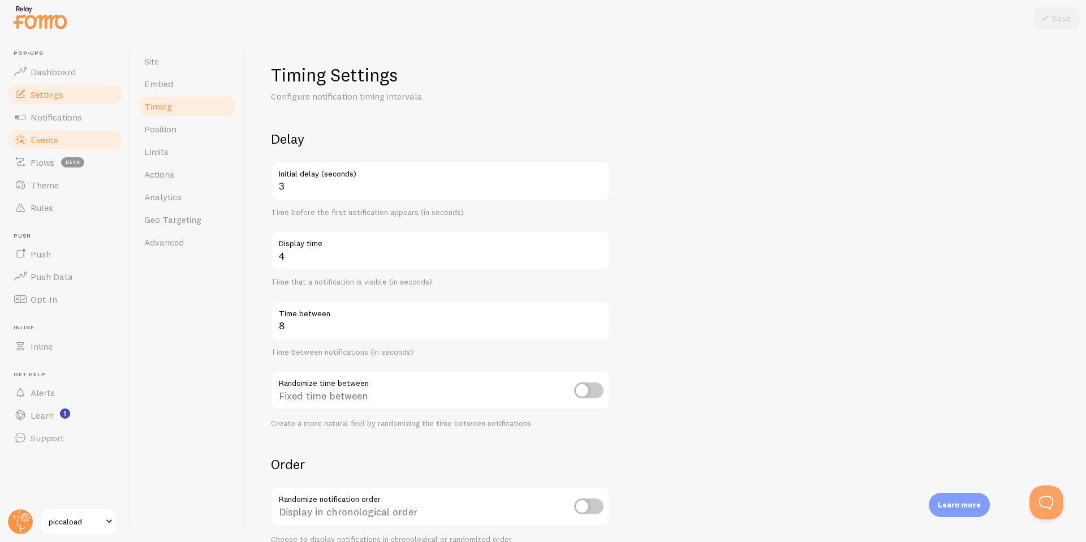
click at [51, 147] on link "Events" at bounding box center [65, 139] width 117 height 23
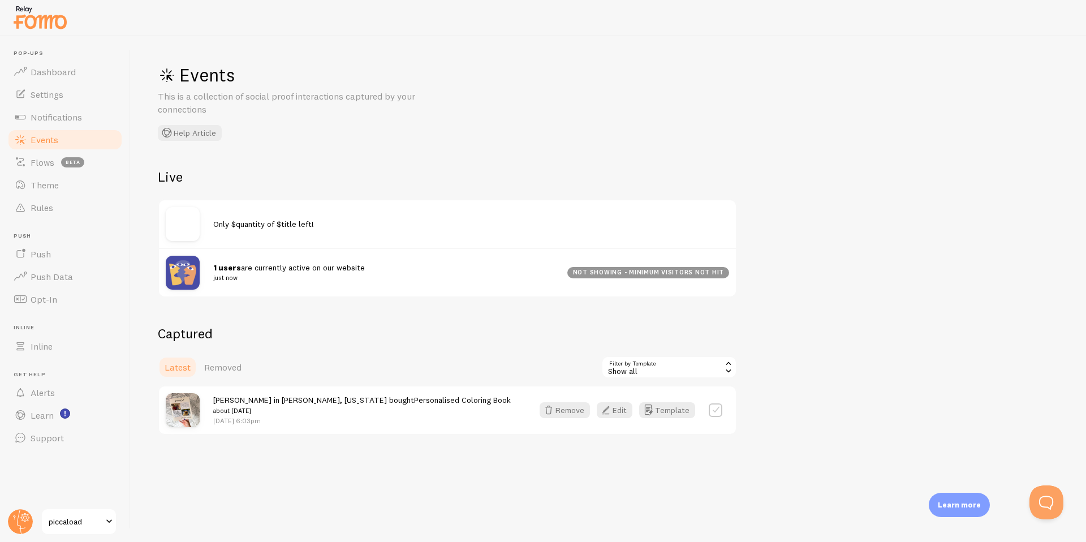
click at [366, 338] on h2 "Captured" at bounding box center [447, 334] width 579 height 18
click at [473, 329] on h2 "Captured" at bounding box center [447, 334] width 579 height 18
click at [636, 442] on div "Events This is a collection of social proof interactions captured by your conne…" at bounding box center [609, 289] width 956 height 506
click at [368, 422] on p "[DATE] 6:03pm" at bounding box center [362, 421] width 298 height 10
click at [345, 339] on h2 "Captured" at bounding box center [447, 334] width 579 height 18
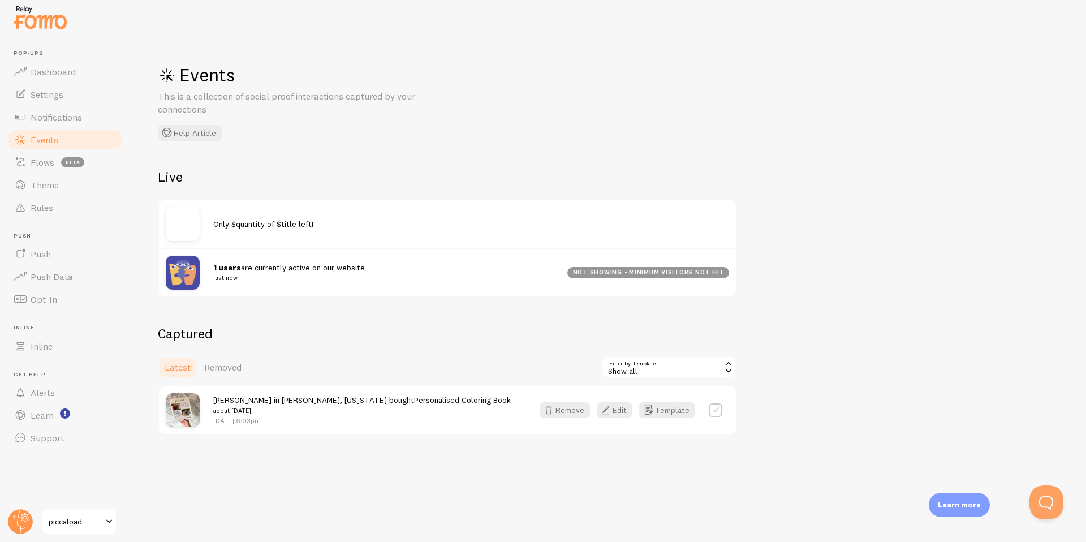
click at [198, 182] on h2 "Live" at bounding box center [447, 177] width 579 height 18
click at [178, 221] on img at bounding box center [183, 224] width 34 height 34
click at [143, 230] on div "Events This is a collection of social proof interactions captured by your conne…" at bounding box center [609, 289] width 956 height 506
click at [252, 234] on div "Only $quantity of $title left!" at bounding box center [447, 224] width 577 height 48
click at [189, 281] on img at bounding box center [183, 273] width 34 height 34
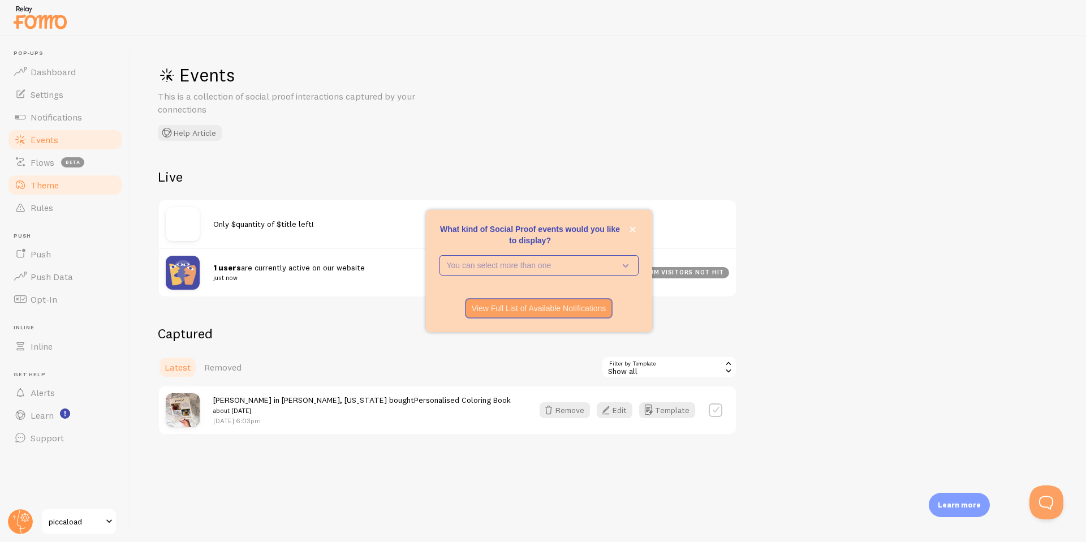
click at [39, 175] on link "Theme" at bounding box center [65, 185] width 117 height 23
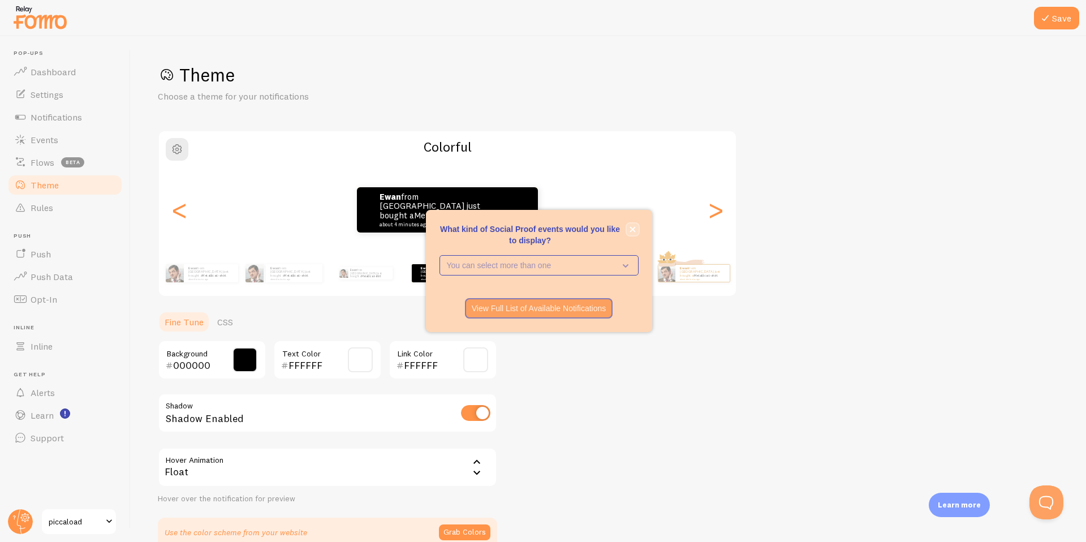
click at [635, 227] on button "close," at bounding box center [633, 229] width 12 height 12
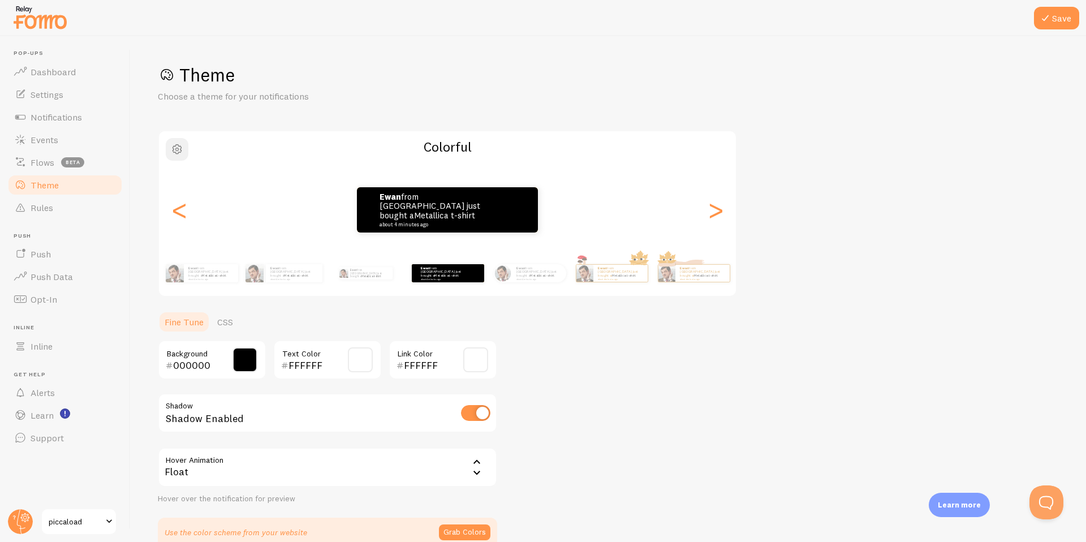
click at [177, 150] on span "button" at bounding box center [177, 150] width 14 height 14
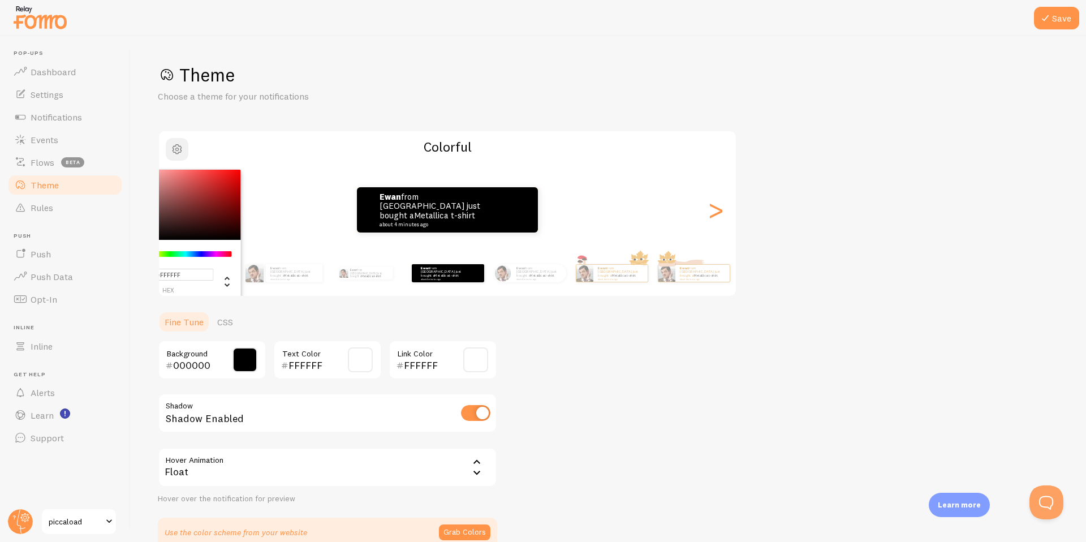
click at [177, 150] on span "button" at bounding box center [177, 150] width 14 height 14
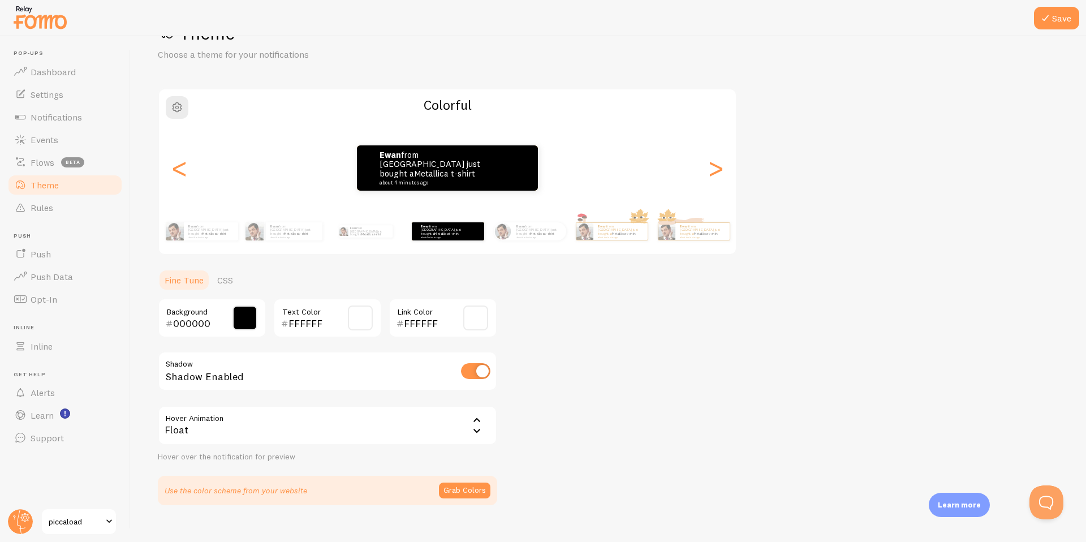
scroll to position [59, 0]
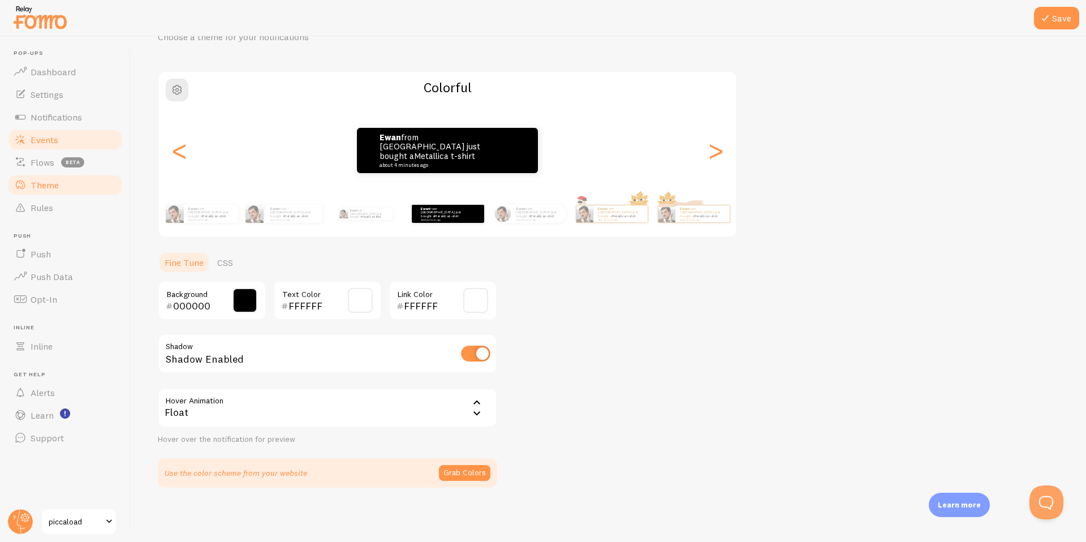
click at [52, 141] on span "Events" at bounding box center [45, 139] width 28 height 11
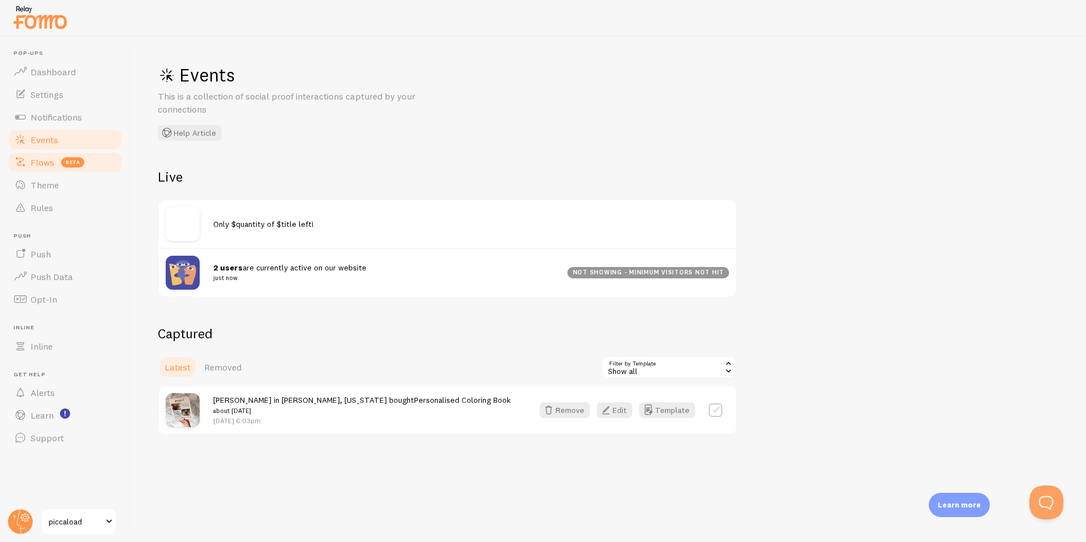
click at [44, 171] on link "Flows beta" at bounding box center [65, 162] width 117 height 23
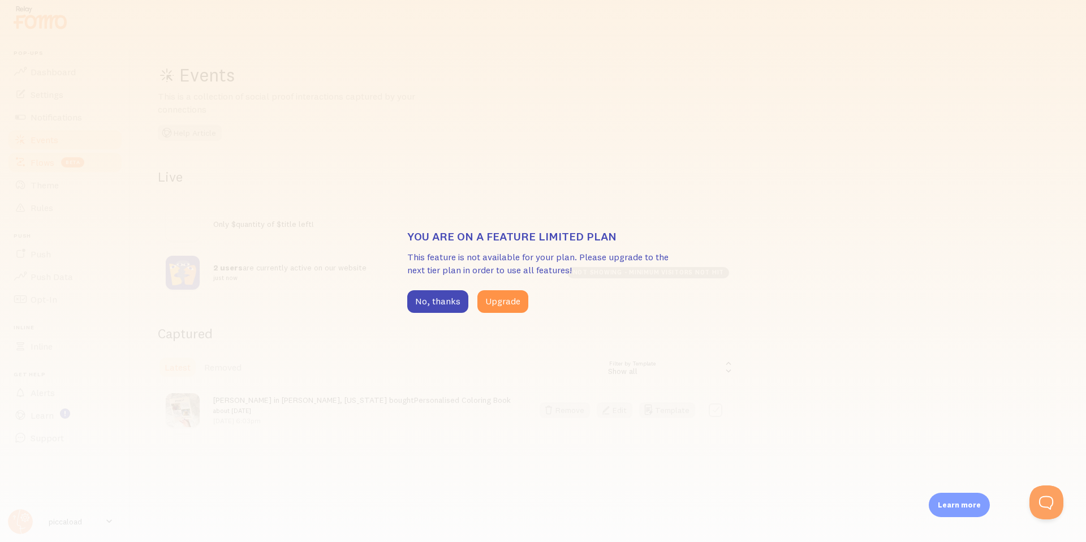
click at [44, 171] on div "You are on a feature limited plan This feature is not available for your plan. …" at bounding box center [543, 271] width 1086 height 542
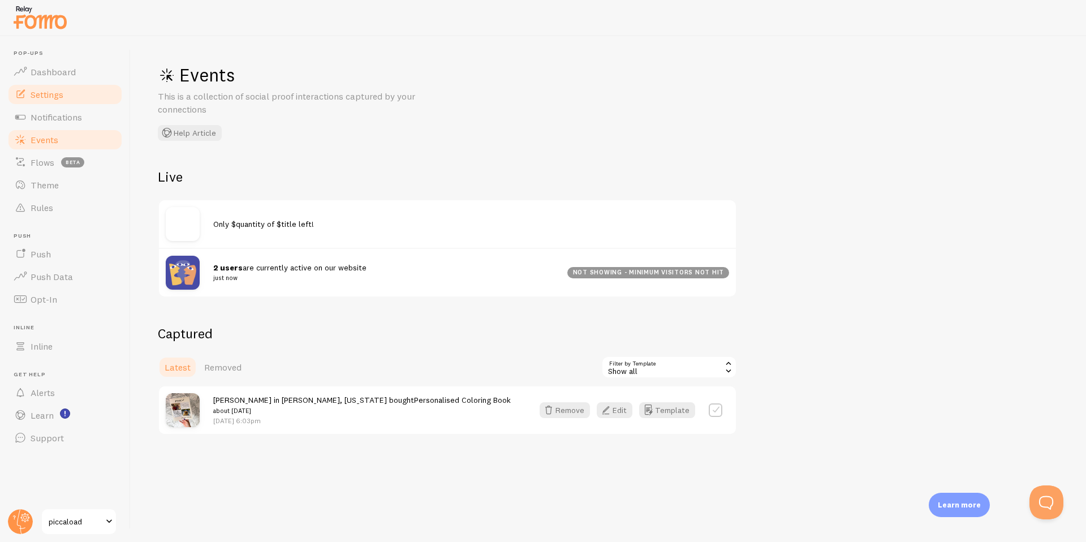
click at [49, 97] on span "Settings" at bounding box center [47, 94] width 33 height 11
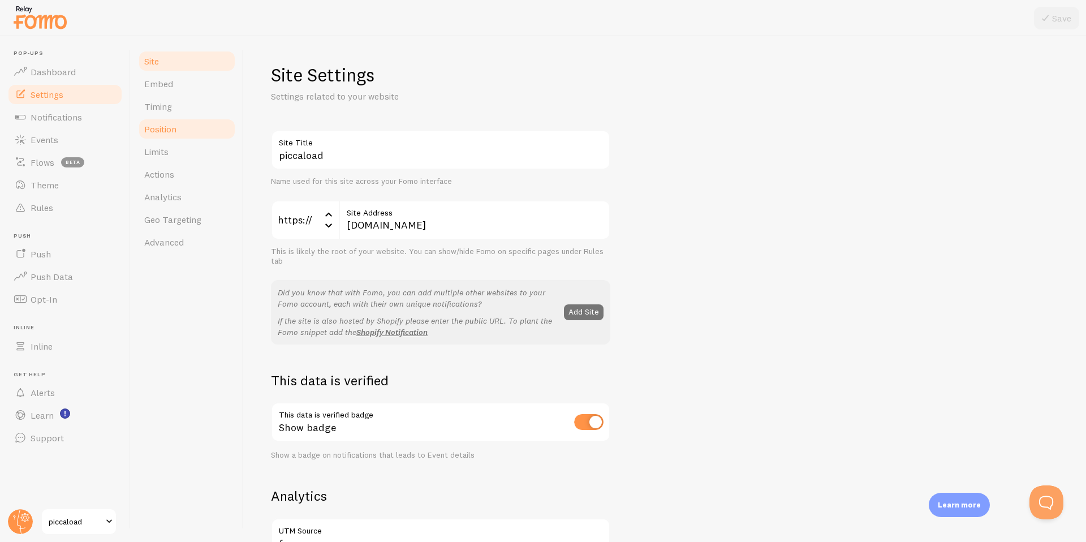
click at [196, 127] on link "Position" at bounding box center [186, 129] width 99 height 23
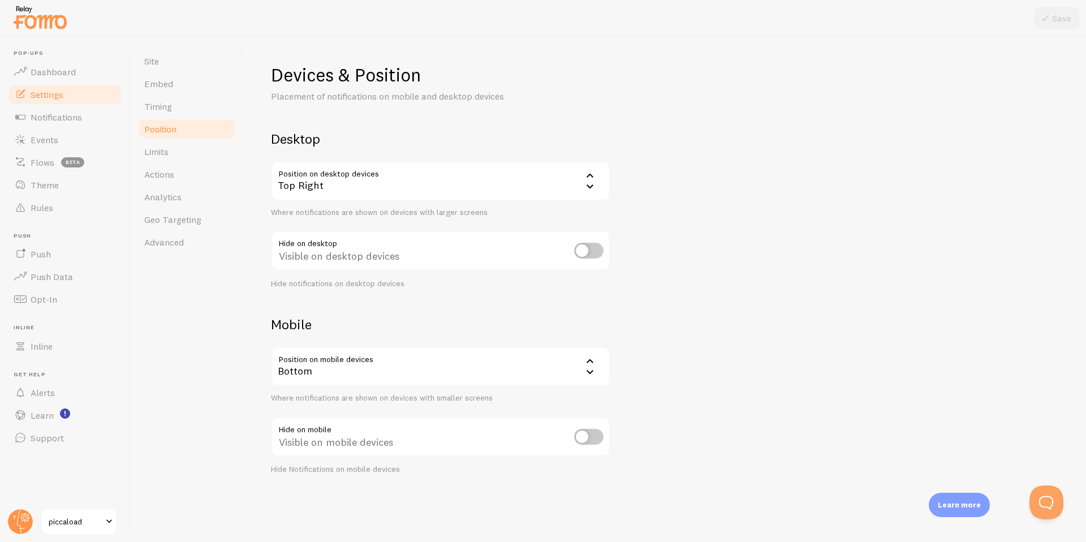
click at [351, 189] on div "Top Right" at bounding box center [440, 181] width 339 height 40
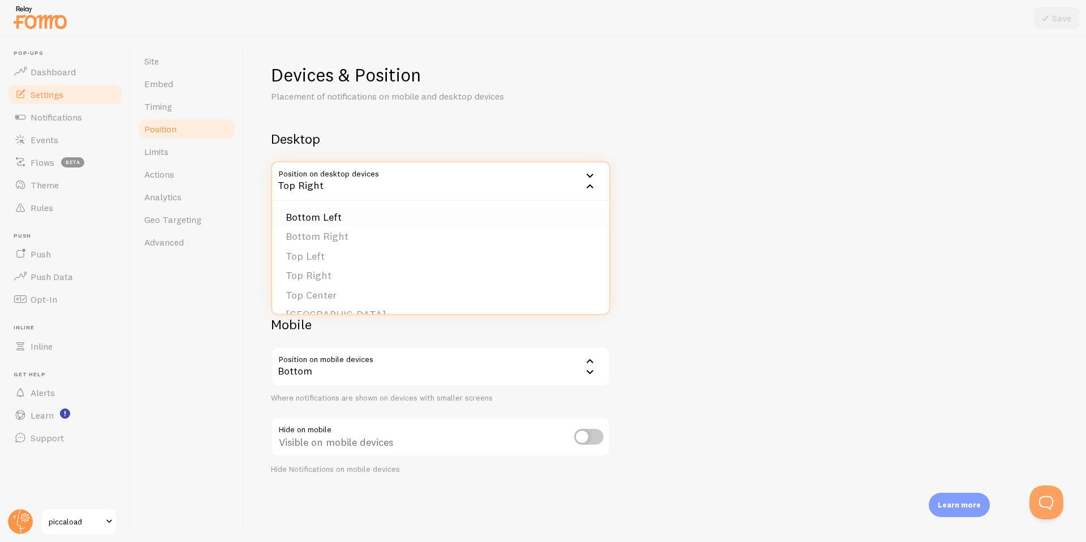
click at [342, 217] on li "Bottom Left" at bounding box center [440, 218] width 337 height 20
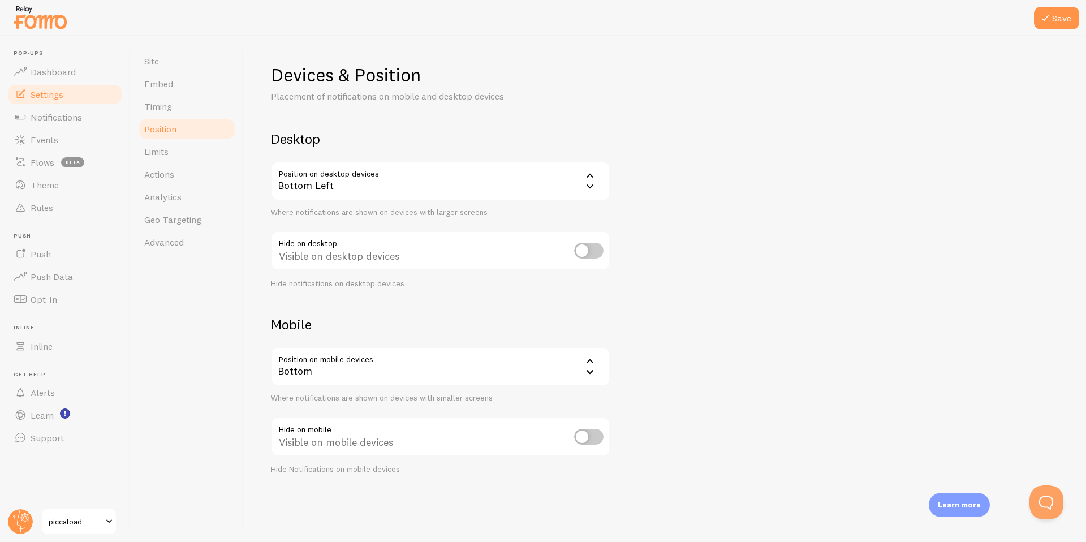
click at [578, 254] on input "checkbox" at bounding box center [588, 251] width 29 height 16
click at [596, 248] on input "checkbox" at bounding box center [588, 251] width 29 height 16
checkbox input "false"
click at [1063, 16] on button "Save" at bounding box center [1056, 18] width 45 height 23
click at [70, 70] on span "Dashboard" at bounding box center [53, 71] width 45 height 11
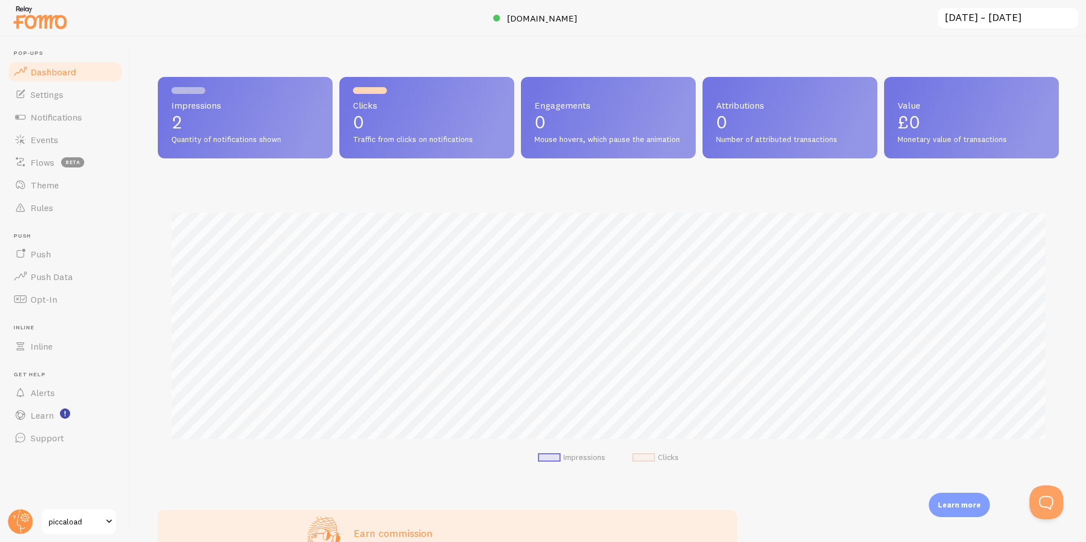
scroll to position [297, 901]
click at [43, 92] on span "Settings" at bounding box center [47, 94] width 33 height 11
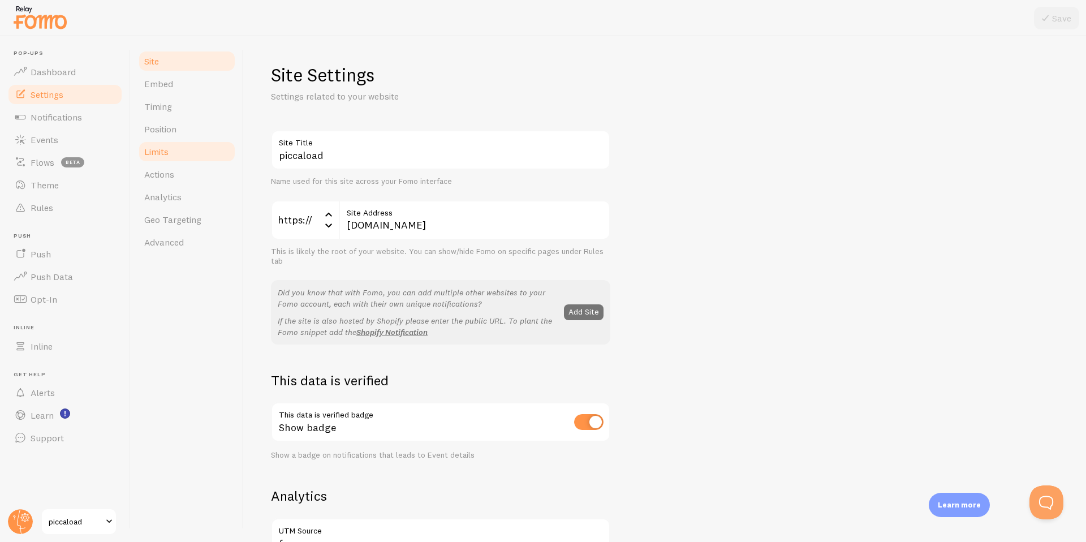
click at [171, 143] on link "Limits" at bounding box center [186, 151] width 99 height 23
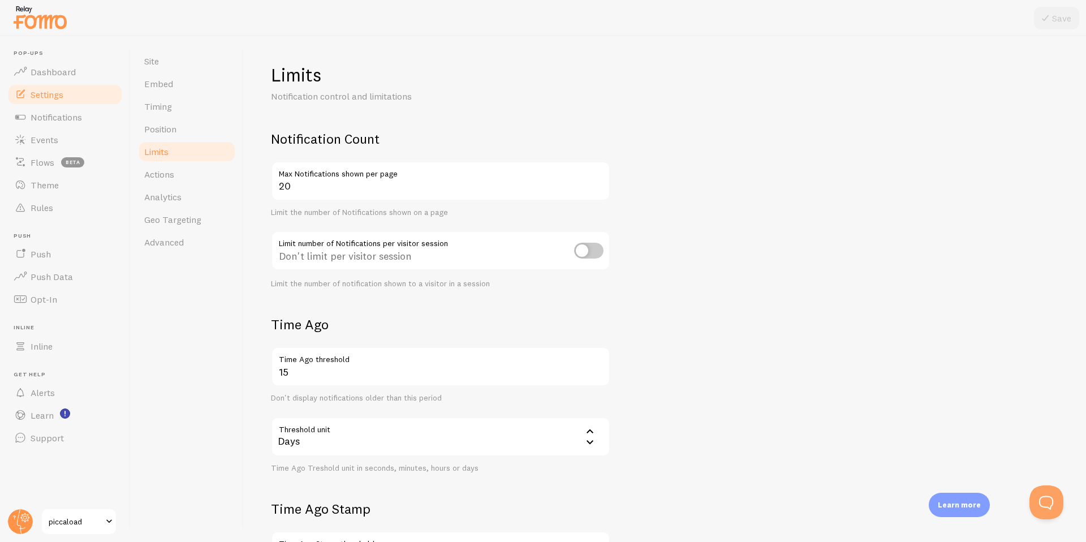
click at [268, 373] on div "Limits Notification control and limitations Notification Count 20 Max Notificat…" at bounding box center [665, 289] width 842 height 506
click at [290, 372] on input "15" at bounding box center [440, 367] width 339 height 40
click at [171, 115] on link "Timing" at bounding box center [186, 106] width 99 height 23
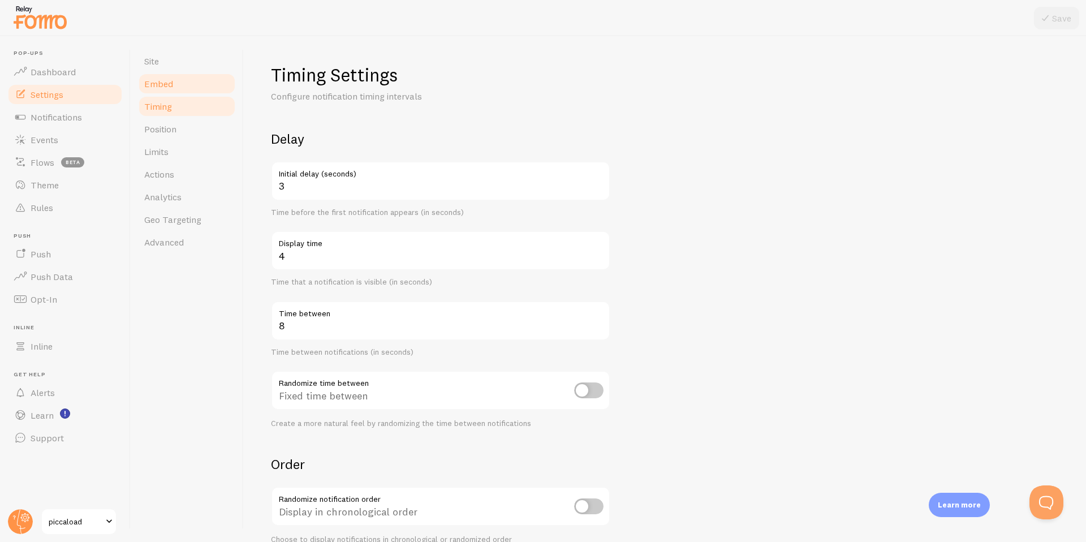
click at [162, 90] on link "Embed" at bounding box center [186, 83] width 99 height 23
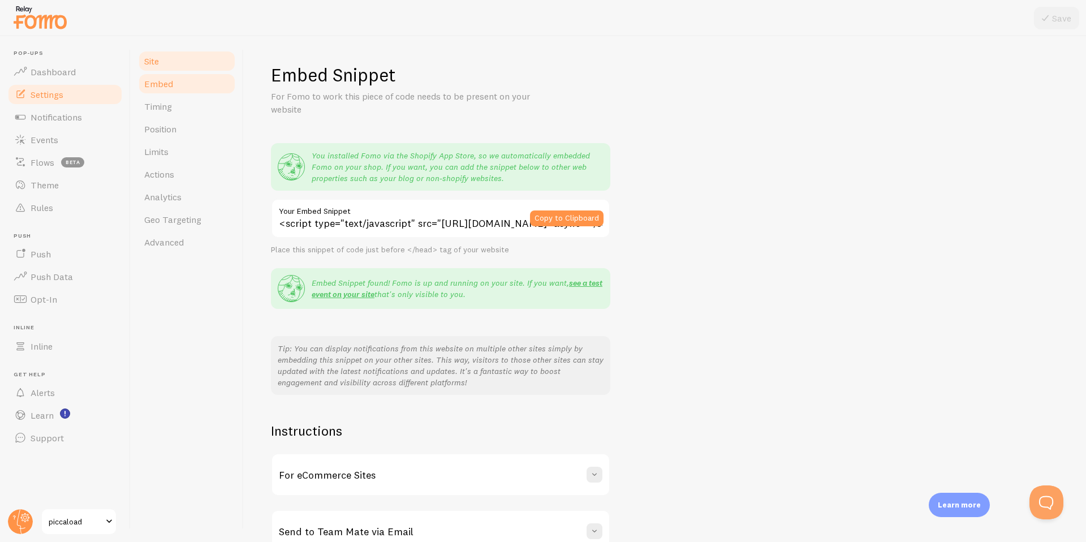
click at [150, 59] on span "Site" at bounding box center [151, 60] width 15 height 11
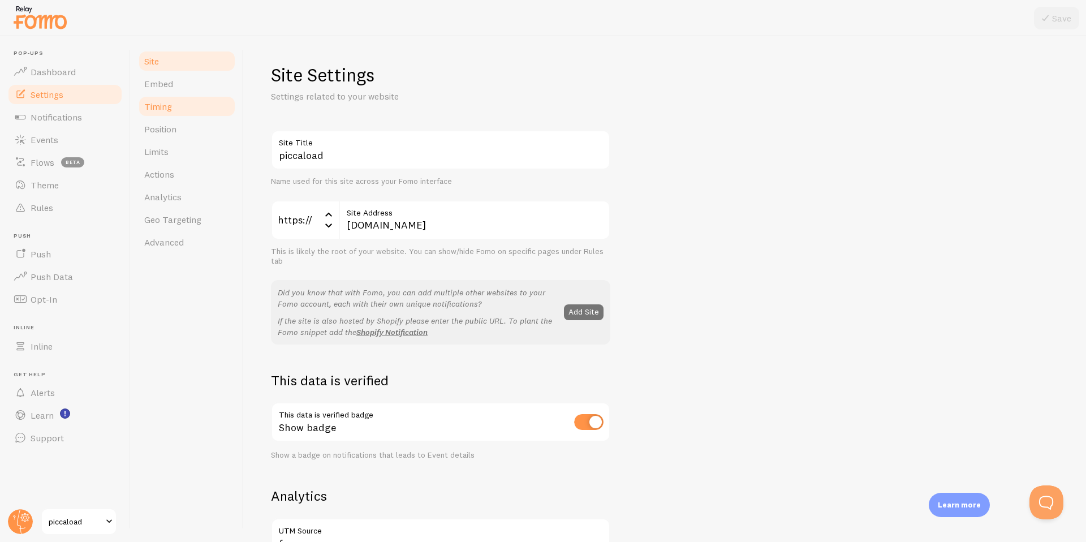
click at [168, 101] on span "Timing" at bounding box center [158, 106] width 28 height 11
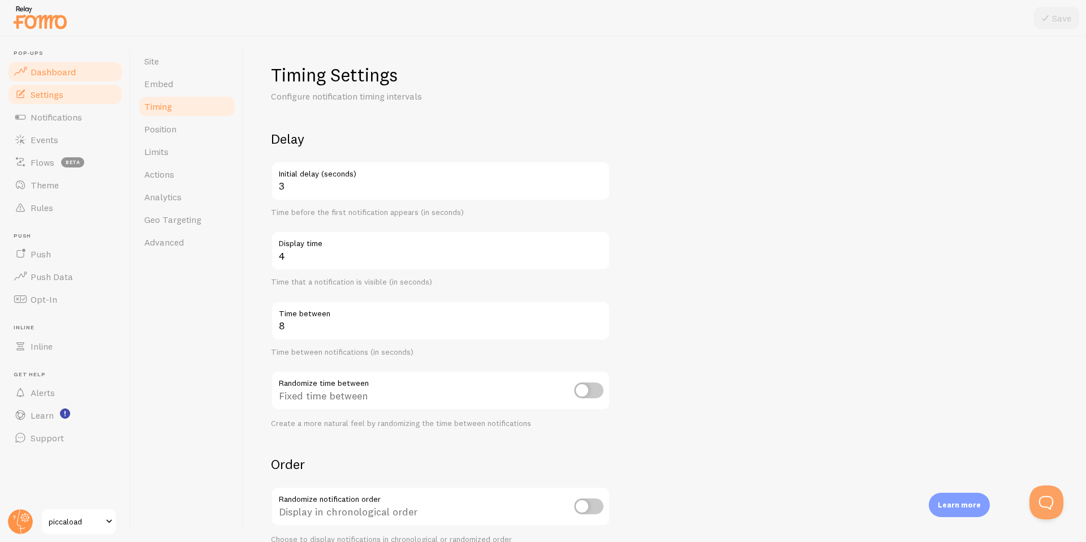
click at [36, 66] on span "Dashboard" at bounding box center [53, 71] width 45 height 11
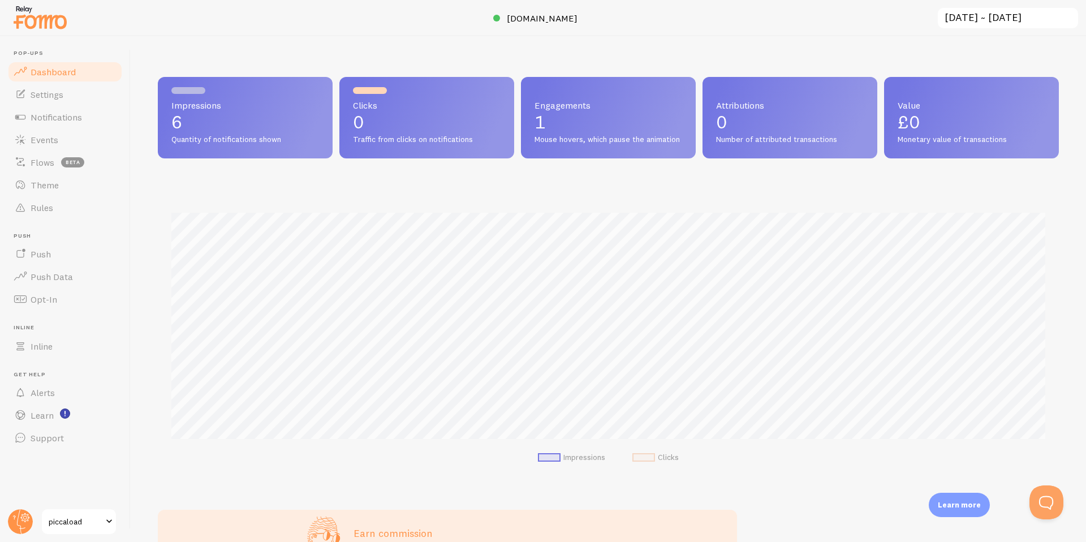
click at [31, 15] on img at bounding box center [40, 17] width 57 height 29
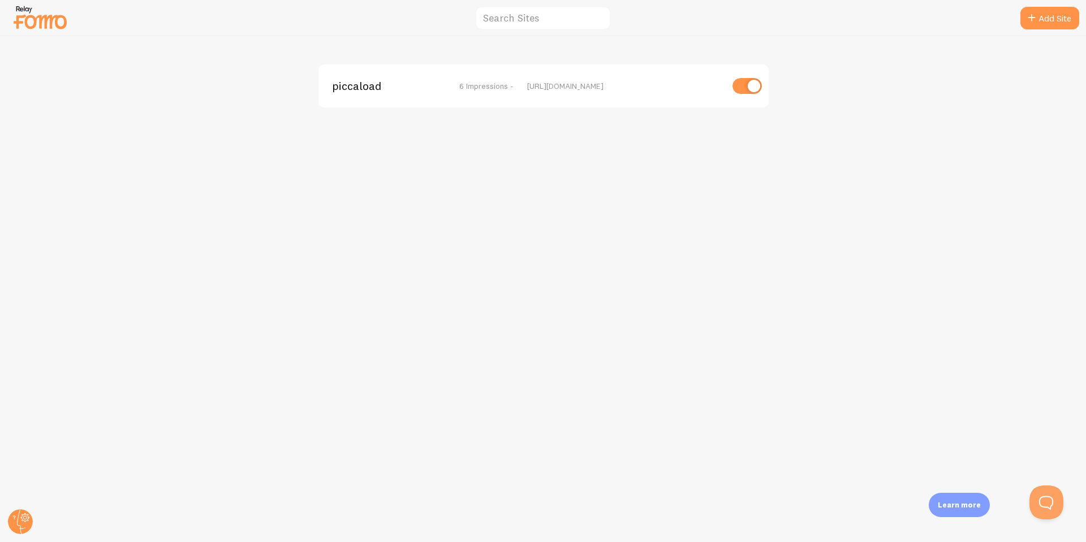
click at [52, 21] on img at bounding box center [40, 17] width 57 height 29
